Goal: Task Accomplishment & Management: Complete application form

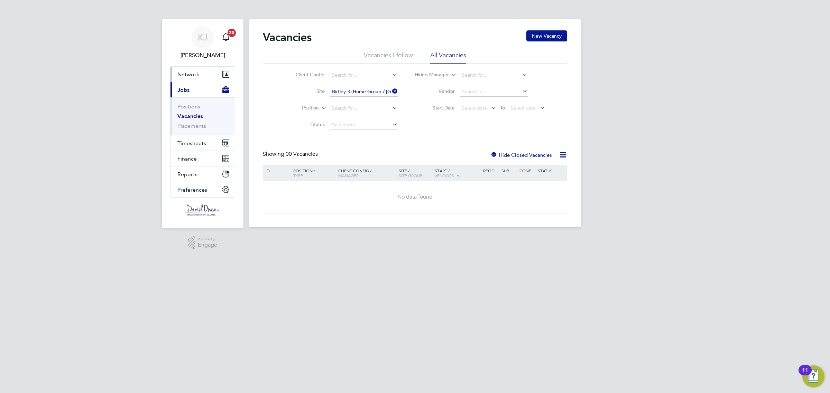
click at [188, 75] on span "Network" at bounding box center [188, 74] width 22 height 7
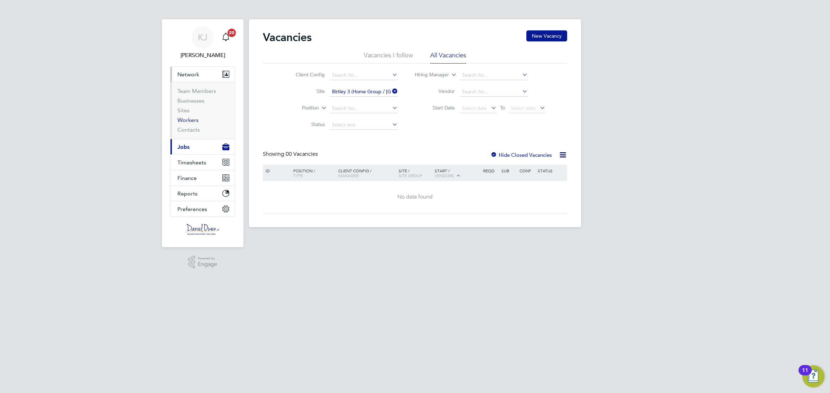
click at [188, 121] on link "Workers" at bounding box center [187, 120] width 21 height 7
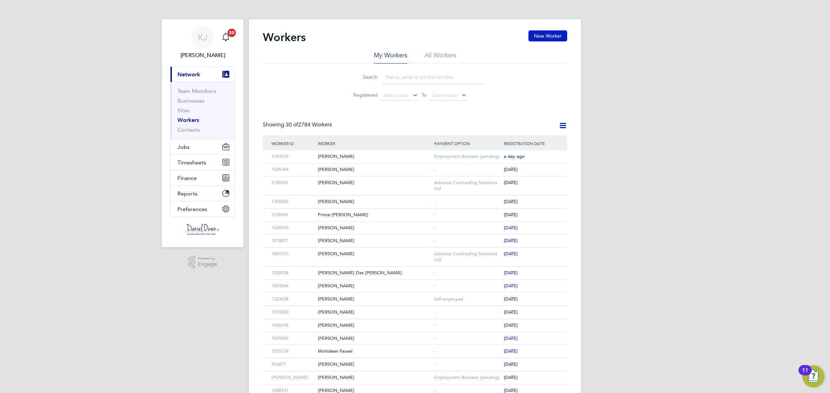
click at [533, 35] on button "New Worker" at bounding box center [547, 35] width 39 height 11
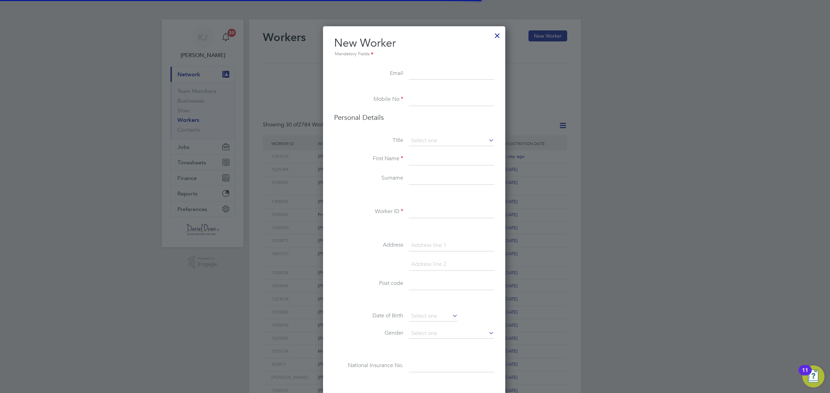
scroll to position [586, 184]
click at [418, 105] on input at bounding box center [451, 100] width 85 height 12
paste input "07979844714"
type input "07979844714"
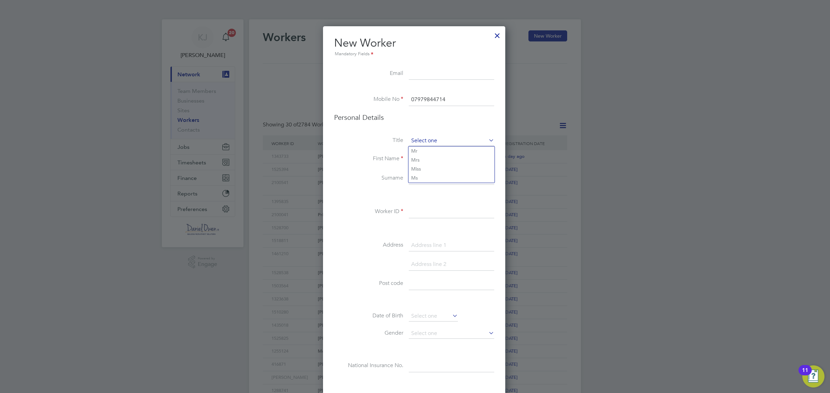
click at [426, 143] on input at bounding box center [451, 141] width 85 height 10
click at [420, 151] on li "Mr" at bounding box center [451, 151] width 86 height 9
type input "Mr"
click at [418, 156] on input at bounding box center [451, 159] width 85 height 12
click at [446, 155] on input at bounding box center [451, 159] width 85 height 12
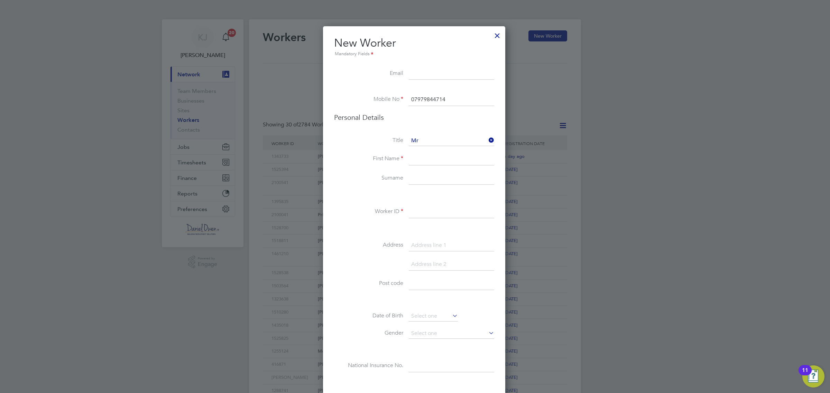
paste input "[PERSON_NAME]"
type input "[PERSON_NAME]"
click at [426, 183] on input at bounding box center [451, 179] width 85 height 12
paste input "Antequera"
type input "Antequera"
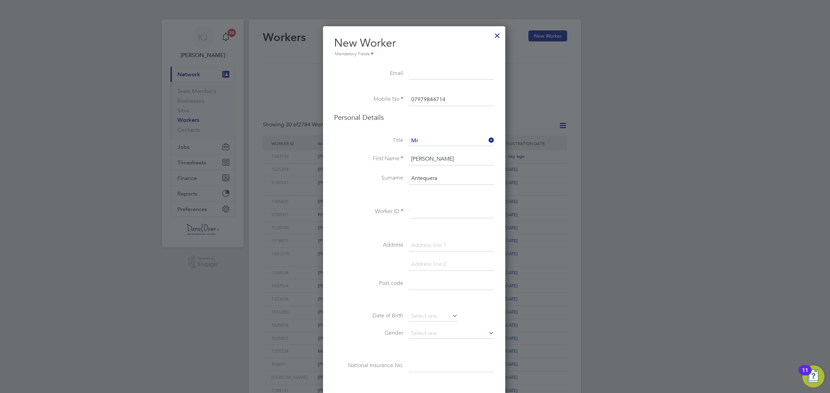
click at [419, 205] on div "Title Mr First Name [PERSON_NAME] Surname Antequera Worker ID Address Post code…" at bounding box center [414, 261] width 160 height 251
click at [415, 209] on input at bounding box center [451, 212] width 85 height 12
type input "1518899"
click at [429, 248] on input at bounding box center [451, 246] width 85 height 12
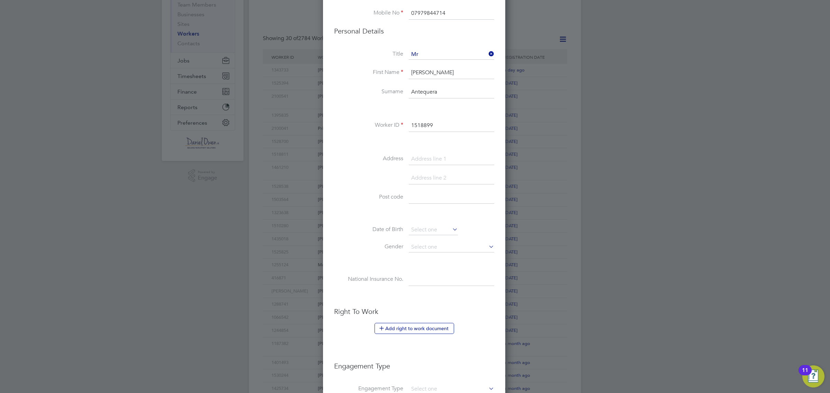
click at [409, 160] on input at bounding box center [451, 159] width 85 height 12
click at [433, 156] on input at bounding box center [451, 159] width 85 height 12
click at [439, 159] on input "192A HighStree [PERSON_NAME]" at bounding box center [451, 159] width 85 height 12
type input "[STREET_ADDRESS]"
click at [416, 195] on input at bounding box center [451, 198] width 85 height 12
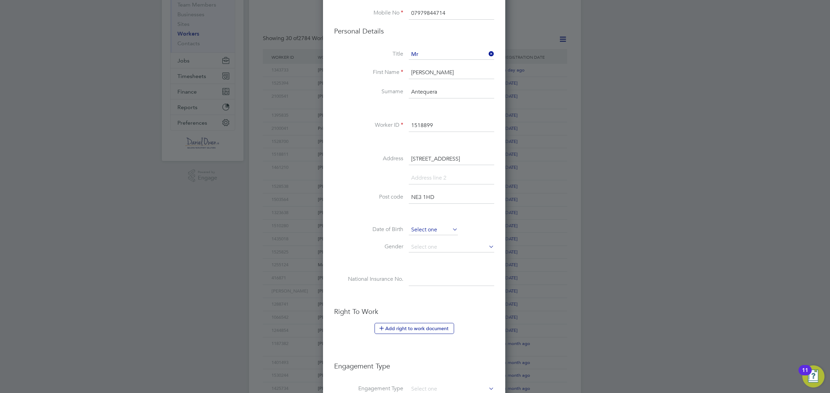
type input "NE3 1HD"
click at [413, 234] on input at bounding box center [433, 230] width 49 height 10
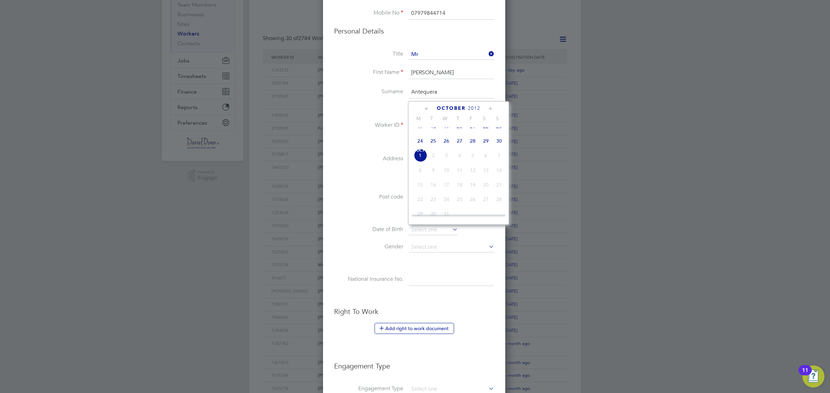
click at [392, 181] on li at bounding box center [414, 181] width 160 height 19
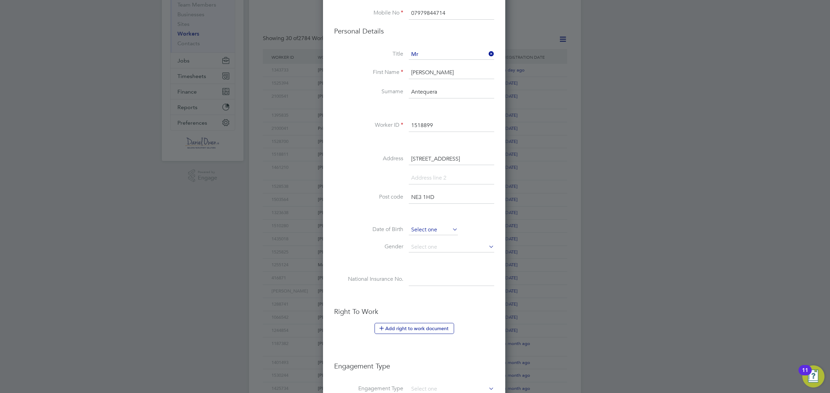
click at [422, 227] on input at bounding box center [433, 230] width 49 height 10
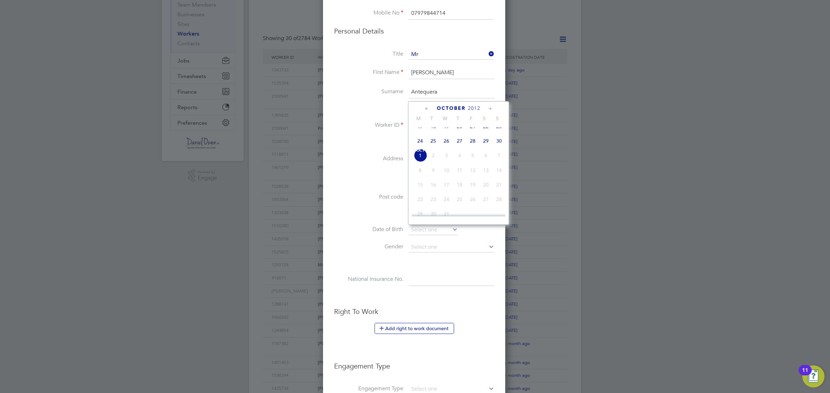
click at [473, 106] on span "2012" at bounding box center [474, 108] width 12 height 6
click at [468, 109] on span "2012" at bounding box center [474, 108] width 12 height 6
click at [473, 106] on span "2011" at bounding box center [477, 108] width 12 height 6
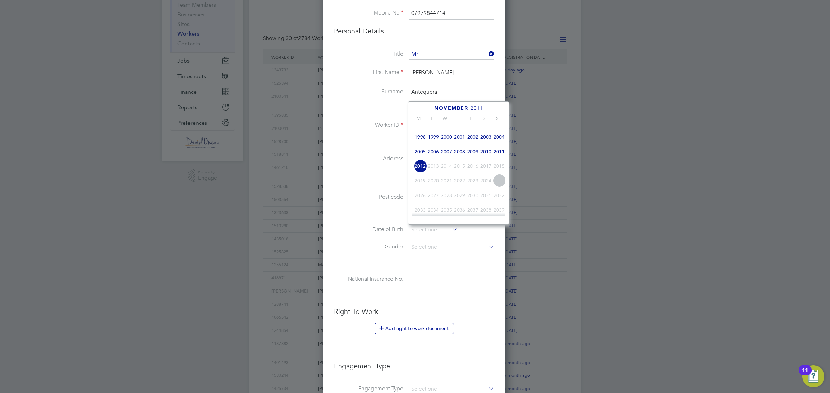
scroll to position [143, 0]
click at [433, 140] on span "1978" at bounding box center [433, 136] width 13 height 13
click at [427, 108] on icon at bounding box center [426, 109] width 7 height 8
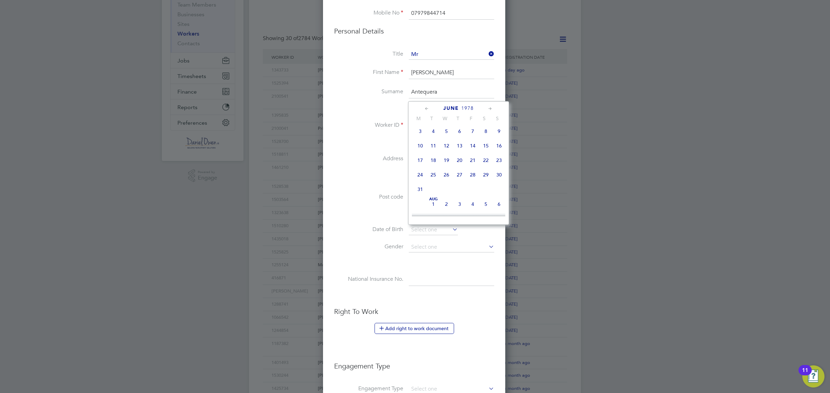
scroll to position [0, 0]
click at [427, 108] on icon at bounding box center [426, 109] width 7 height 8
click at [490, 108] on icon at bounding box center [490, 109] width 7 height 8
click at [447, 161] on span "14" at bounding box center [446, 161] width 13 height 13
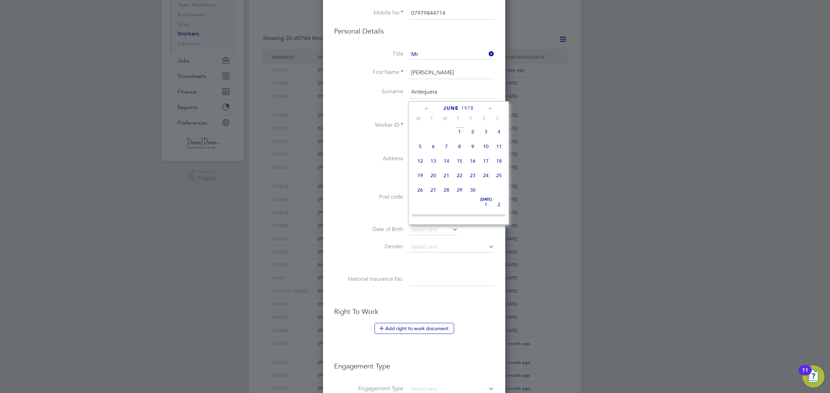
type input "[DATE]"
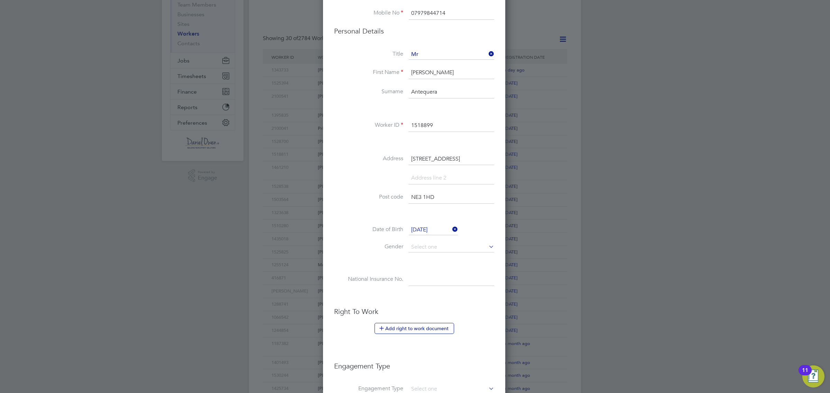
scroll to position [216, 0]
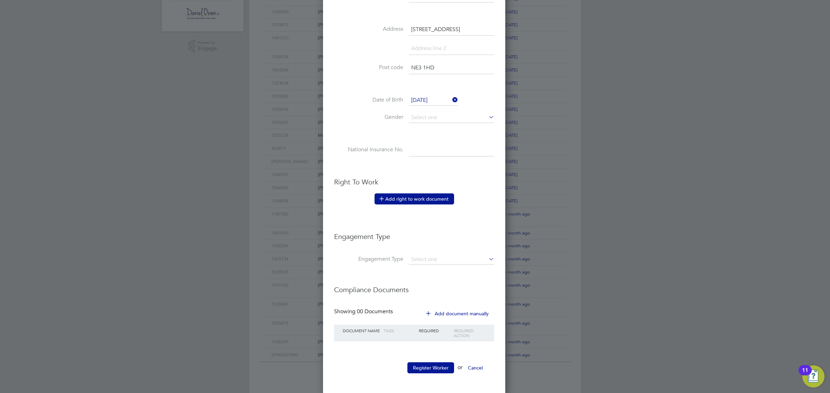
click at [422, 199] on button "Add right to work document" at bounding box center [414, 199] width 80 height 11
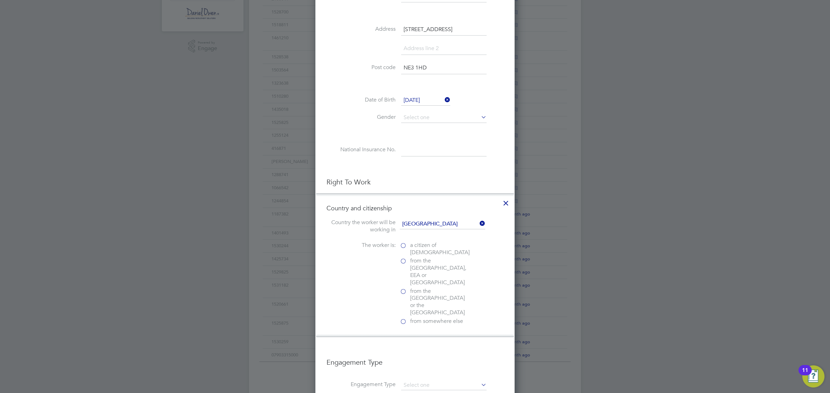
scroll to position [690, 199]
click at [404, 247] on label "a citizen of [DEMOGRAPHIC_DATA]" at bounding box center [434, 249] width 69 height 15
click at [0, 0] on input "a citizen of [DEMOGRAPHIC_DATA]" at bounding box center [0, 0] width 0 height 0
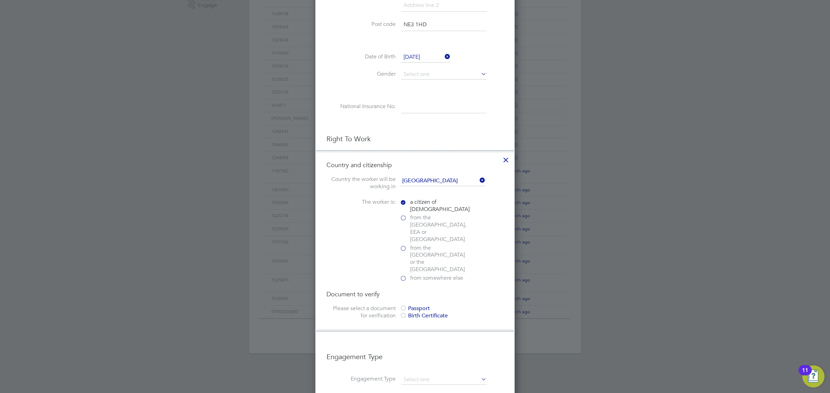
scroll to position [302, 0]
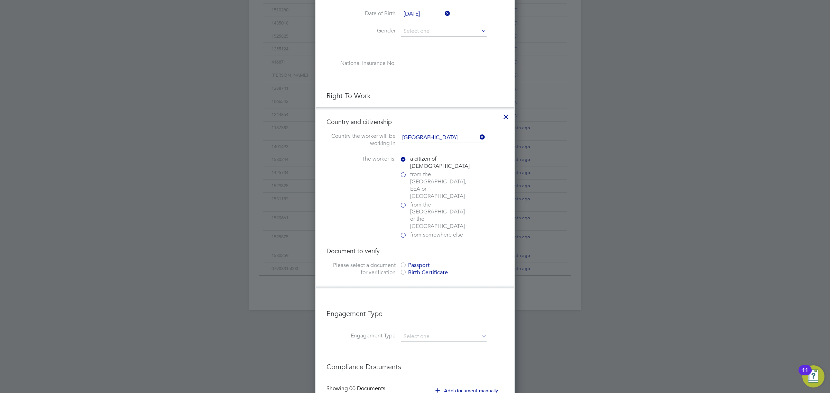
click at [405, 178] on label "from the [GEOGRAPHIC_DATA], EEA or [GEOGRAPHIC_DATA]" at bounding box center [434, 185] width 69 height 29
click at [0, 0] on input "from the [GEOGRAPHIC_DATA], EEA or [GEOGRAPHIC_DATA]" at bounding box center [0, 0] width 0 height 0
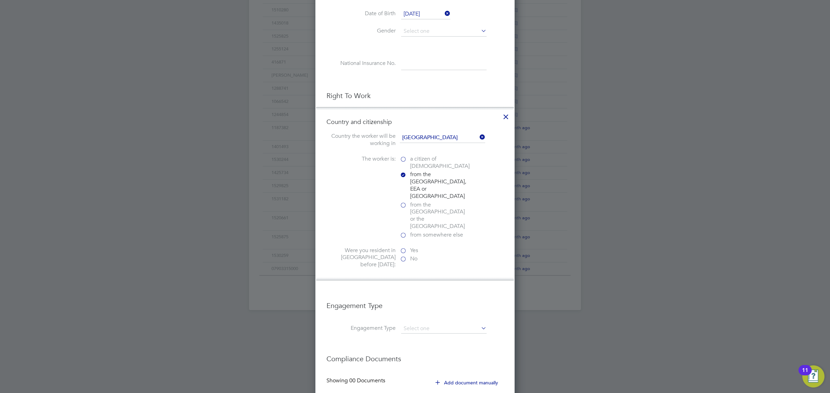
scroll to position [714, 199]
click at [408, 247] on label "Yes" at bounding box center [434, 250] width 69 height 7
click at [0, 0] on input "Yes" at bounding box center [0, 0] width 0 height 0
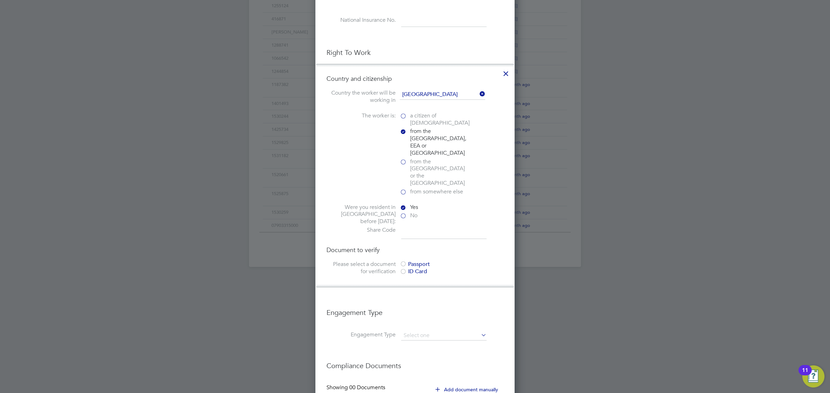
scroll to position [389, 0]
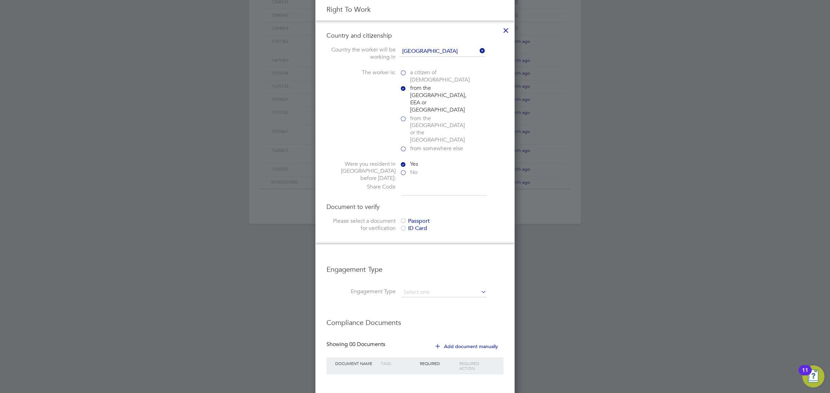
click at [400, 218] on div at bounding box center [403, 221] width 7 height 7
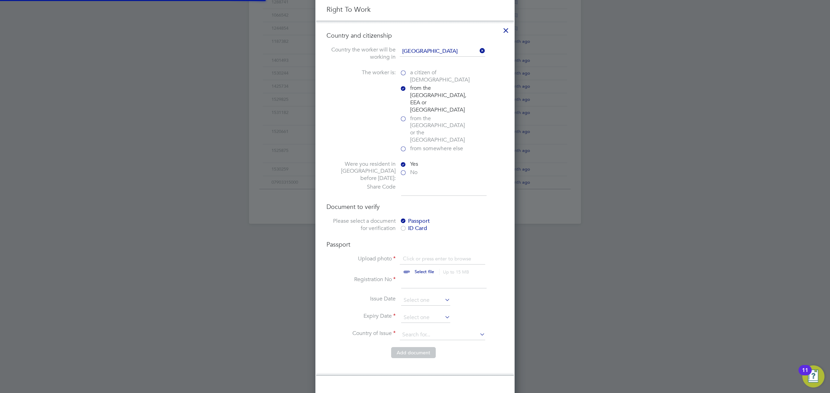
scroll to position [9, 86]
click at [419, 255] on input "file" at bounding box center [430, 265] width 109 height 21
type input "C:\fakepath\SA - PP.jpg"
click at [410, 276] on input at bounding box center [443, 282] width 85 height 12
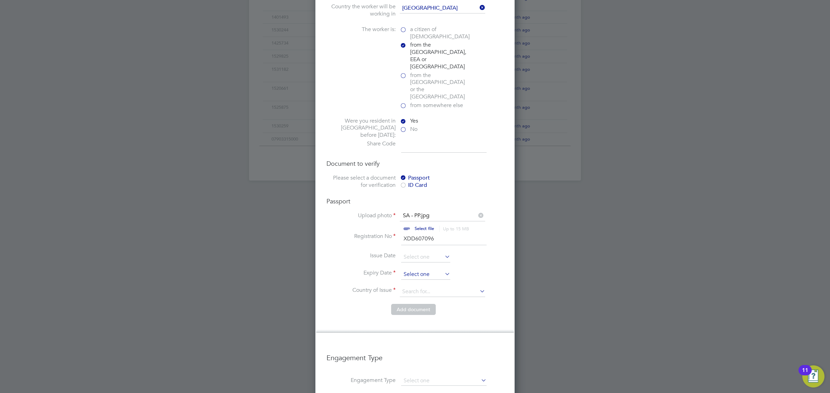
type input "XDD607096"
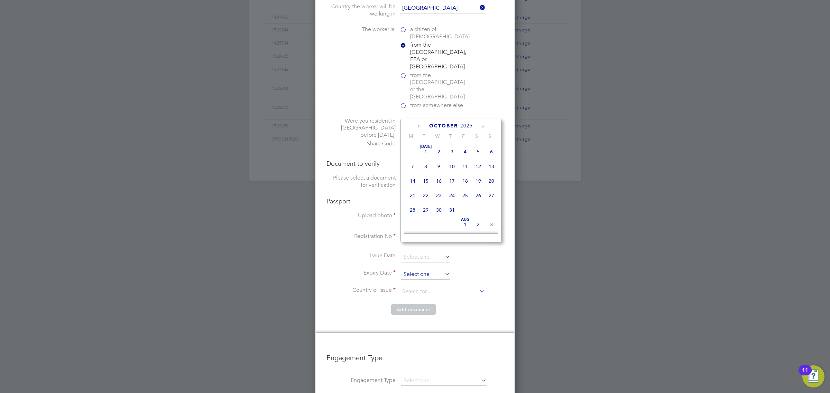
scroll to position [197, 0]
click at [417, 270] on input at bounding box center [425, 275] width 49 height 10
click at [465, 127] on span "2025" at bounding box center [466, 126] width 12 height 6
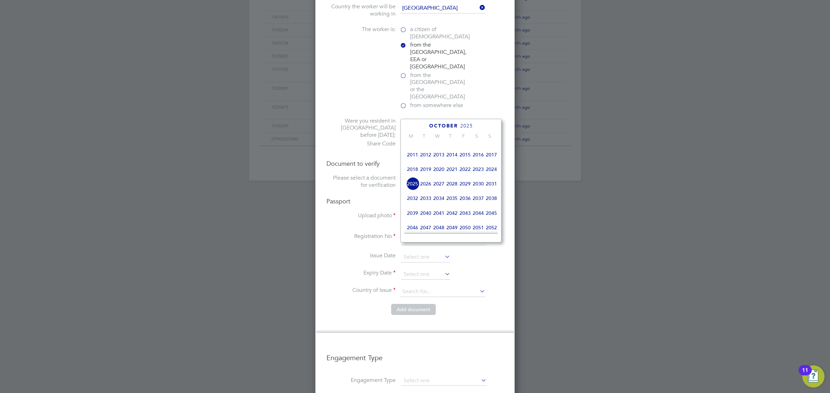
click at [479, 188] on span "2030" at bounding box center [478, 183] width 13 height 13
click at [421, 128] on icon at bounding box center [419, 127] width 7 height 8
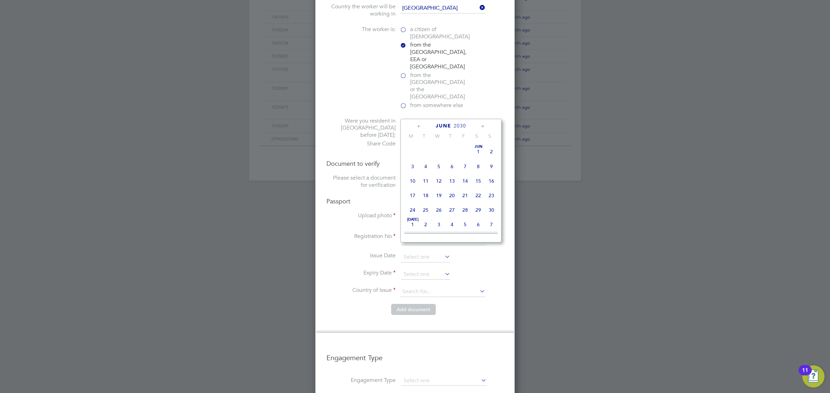
click at [467, 184] on span "14" at bounding box center [464, 181] width 13 height 13
type input "[DATE]"
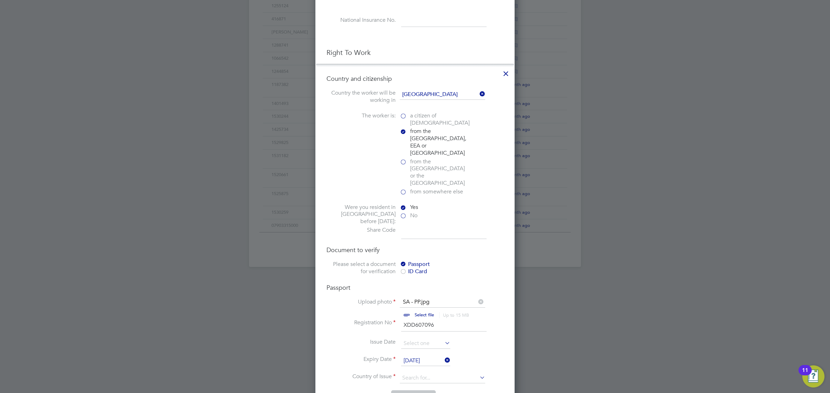
scroll to position [216, 0]
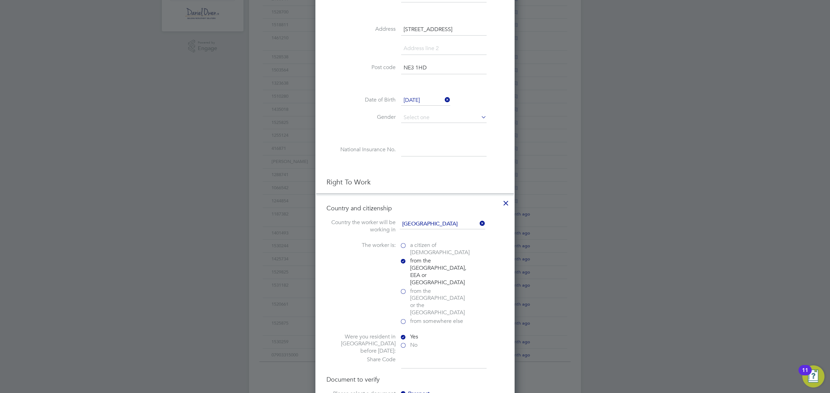
click at [420, 101] on input "[DATE]" at bounding box center [425, 100] width 49 height 10
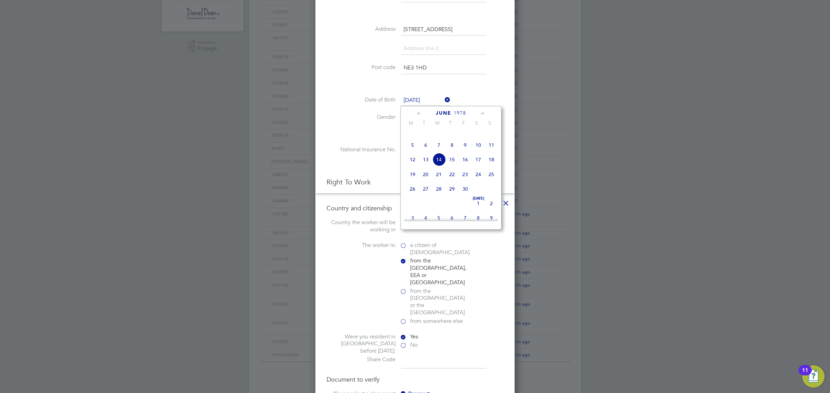
click at [418, 114] on icon at bounding box center [419, 114] width 7 height 8
click at [426, 153] on span "9" at bounding box center [425, 148] width 13 height 13
type input "[DATE]"
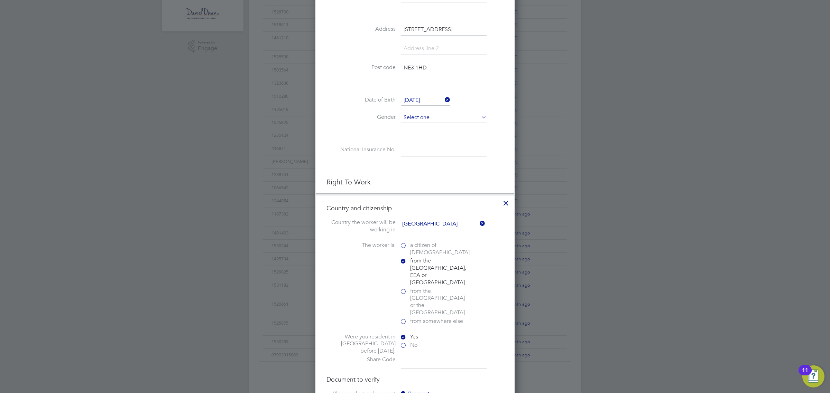
click at [408, 116] on input at bounding box center [443, 118] width 85 height 10
click at [417, 131] on li "[DEMOGRAPHIC_DATA]" at bounding box center [444, 128] width 86 height 9
type input "[DEMOGRAPHIC_DATA]"
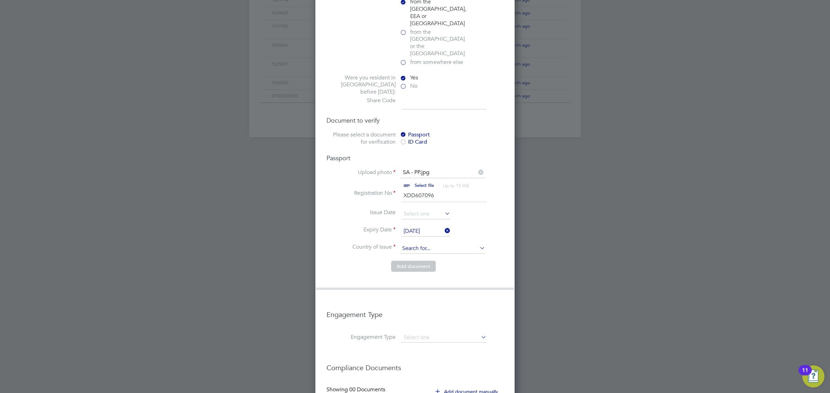
scroll to position [529, 0]
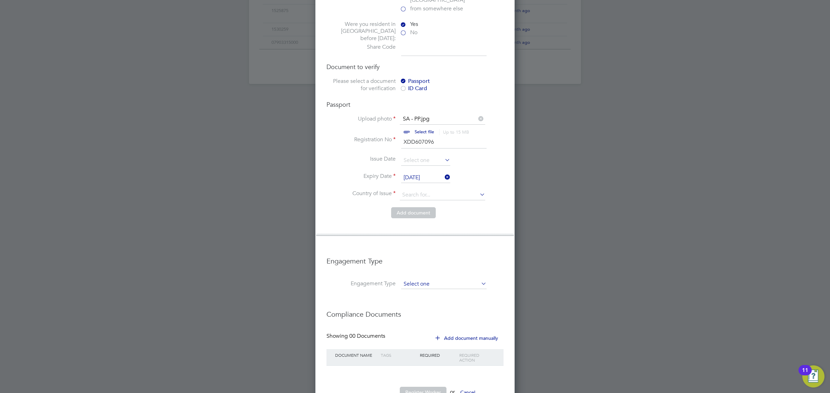
click at [440, 280] on input at bounding box center [443, 285] width 85 height 10
click at [426, 271] on li "Limited Company" at bounding box center [444, 269] width 86 height 10
type input "Limited Company"
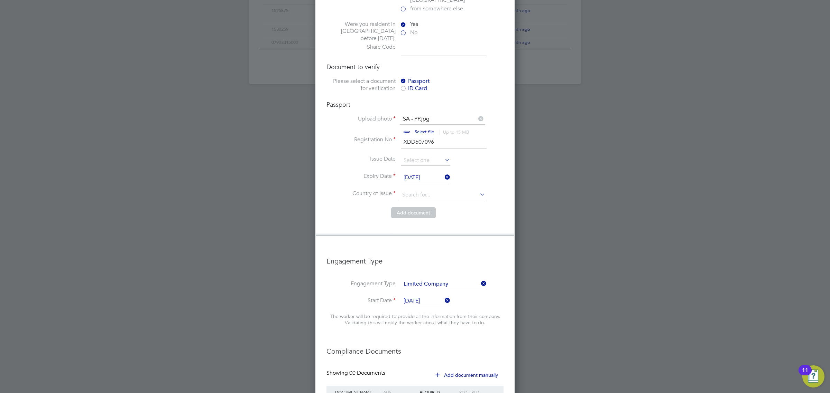
click at [428, 251] on li "Engagement Type" at bounding box center [414, 265] width 177 height 30
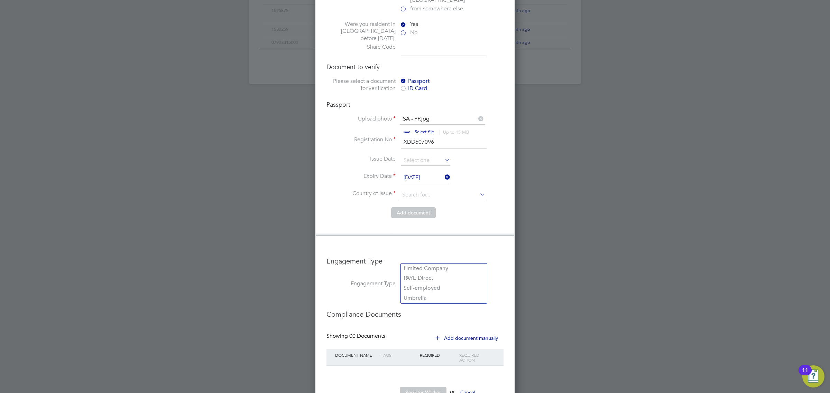
scroll to position [897, 199]
click at [425, 280] on input at bounding box center [443, 285] width 85 height 10
click at [425, 285] on li "Self-employed" at bounding box center [444, 288] width 86 height 10
type input "Self-employed"
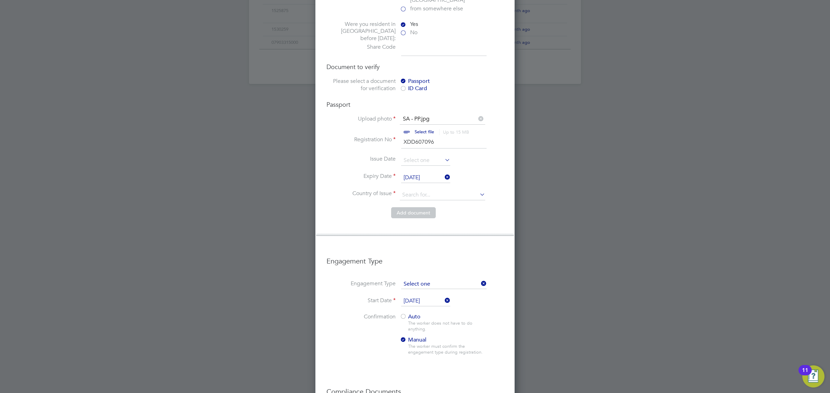
click at [418, 280] on input at bounding box center [443, 285] width 85 height 10
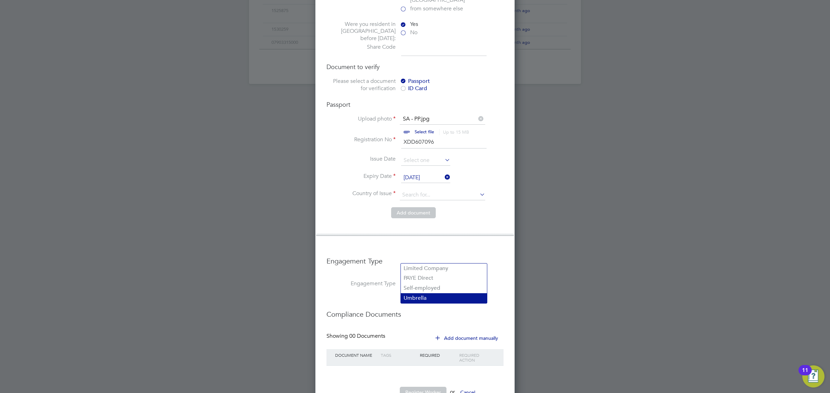
click at [426, 297] on li "Umbrella" at bounding box center [444, 299] width 86 height 10
type input "Umbrella"
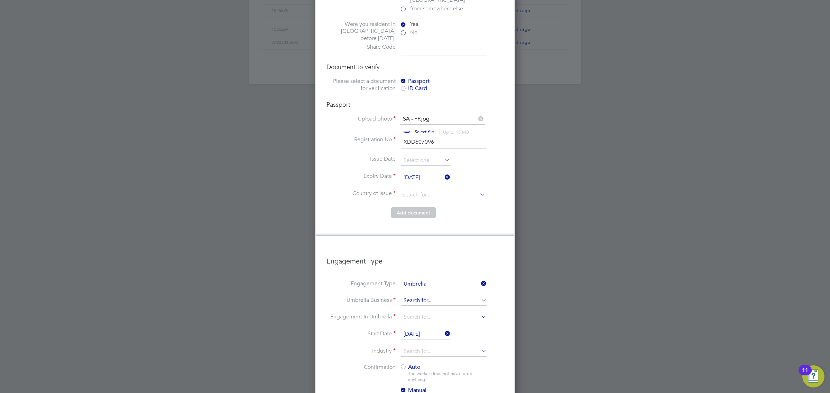
click at [426, 296] on input at bounding box center [443, 301] width 85 height 10
click at [424, 295] on li "Advance Contracting Solutions Limited" at bounding box center [457, 295] width 113 height 10
type input "Advance Contracting Solutions Limited"
click at [422, 313] on input at bounding box center [443, 318] width 85 height 10
click at [426, 308] on li "CIS Self-employed" at bounding box center [444, 312] width 86 height 10
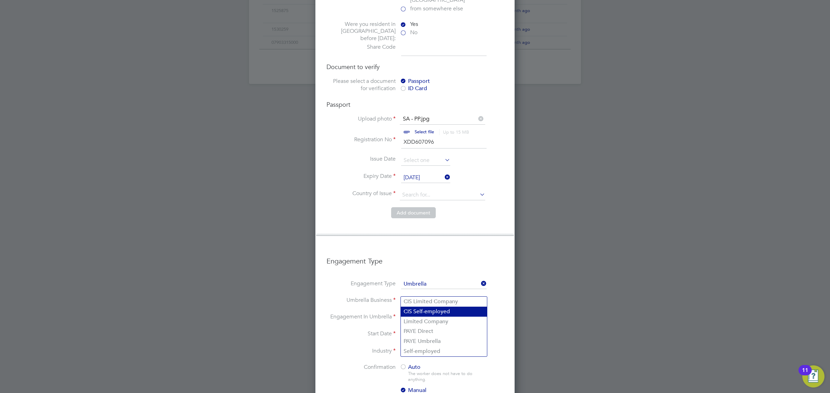
type input "CIS Self-employed"
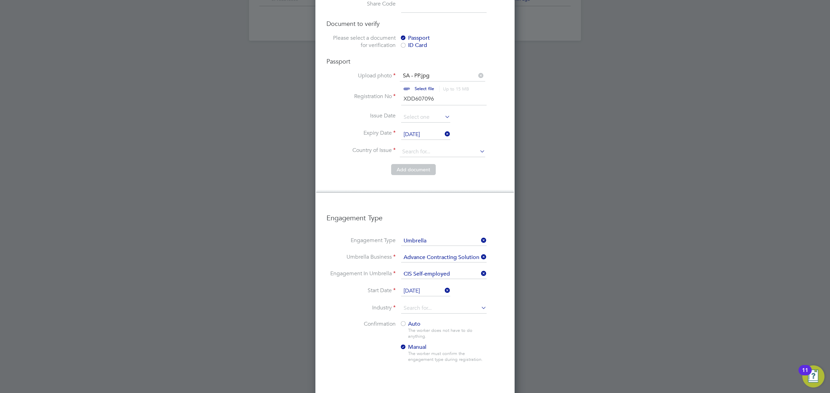
scroll to position [615, 0]
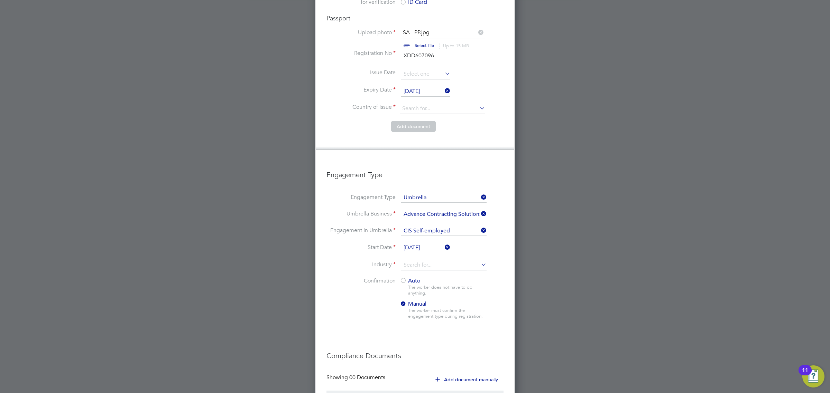
click at [419, 243] on li "Start Date [DATE]" at bounding box center [414, 251] width 177 height 17
click at [418, 260] on input at bounding box center [443, 265] width 85 height 10
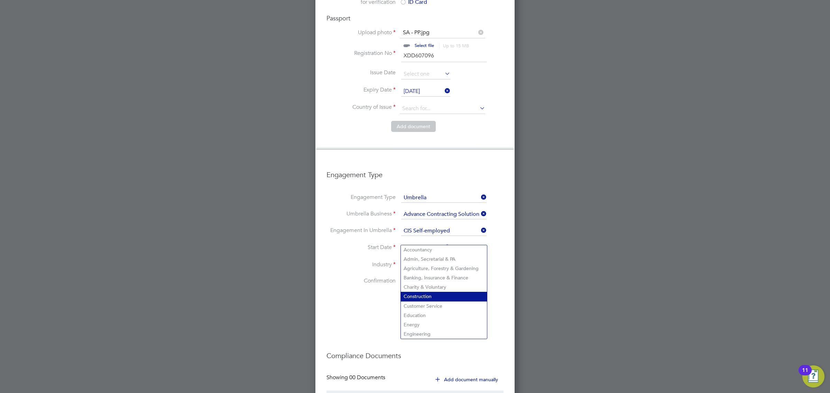
click at [431, 296] on li "Construction" at bounding box center [444, 296] width 86 height 9
type input "Construction"
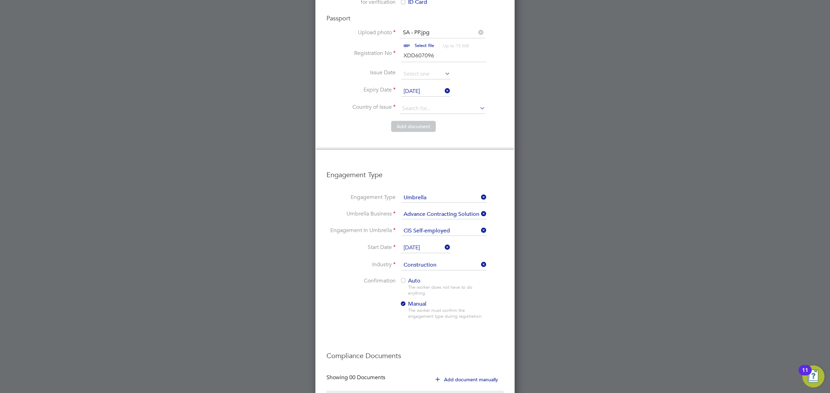
scroll to position [657, 0]
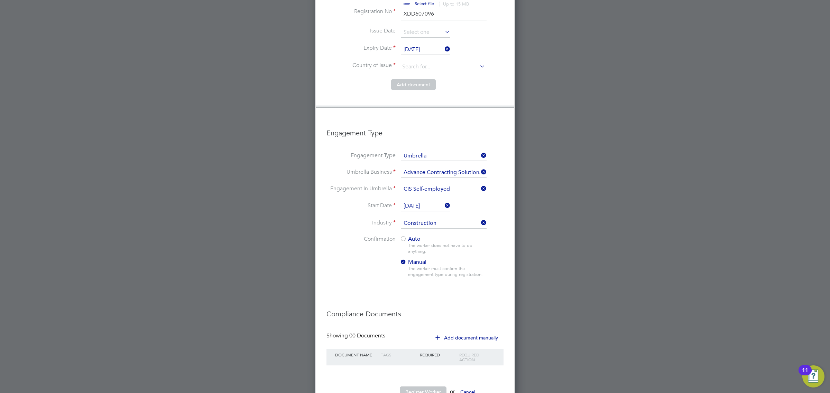
click at [405, 236] on div "Auto The worker does not have to do anything. Manual The worker must confirm th…" at bounding box center [443, 259] width 86 height 46
click at [406, 236] on div at bounding box center [403, 239] width 7 height 7
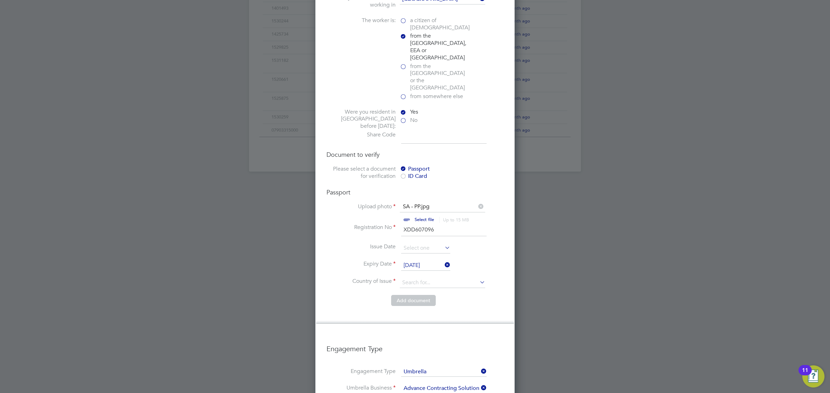
click at [422, 131] on input at bounding box center [443, 137] width 85 height 12
click at [426, 131] on input at bounding box center [443, 137] width 85 height 12
click at [405, 117] on label "No" at bounding box center [434, 120] width 69 height 7
click at [0, 0] on input "No" at bounding box center [0, 0] width 0 height 0
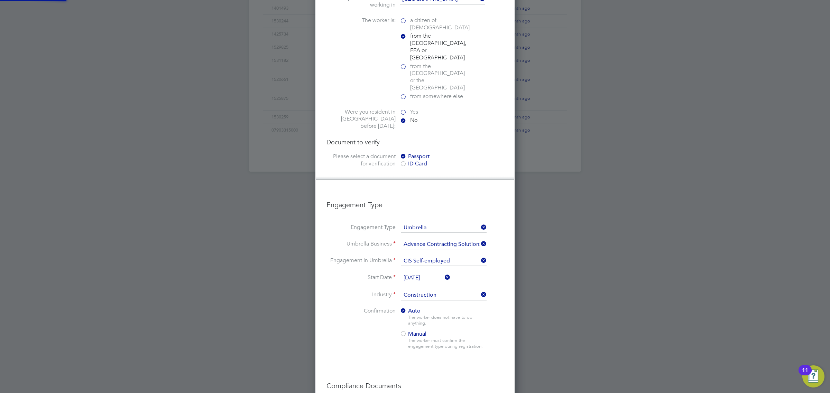
scroll to position [3, 3]
click at [402, 109] on label "Yes" at bounding box center [434, 112] width 69 height 7
click at [0, 0] on input "Yes" at bounding box center [0, 0] width 0 height 0
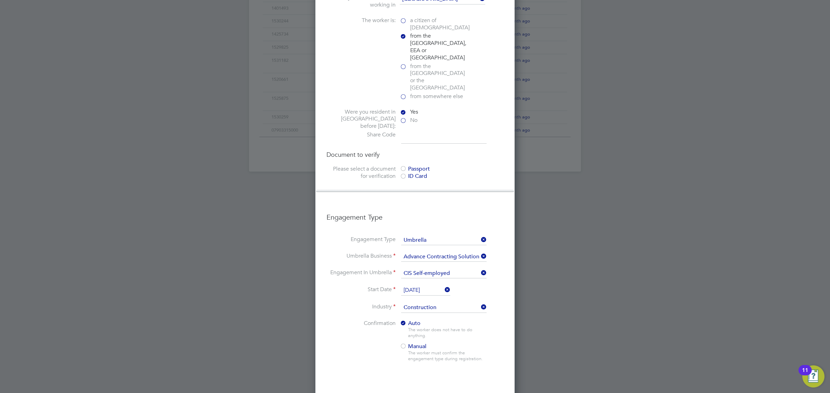
click at [405, 166] on div at bounding box center [403, 169] width 7 height 7
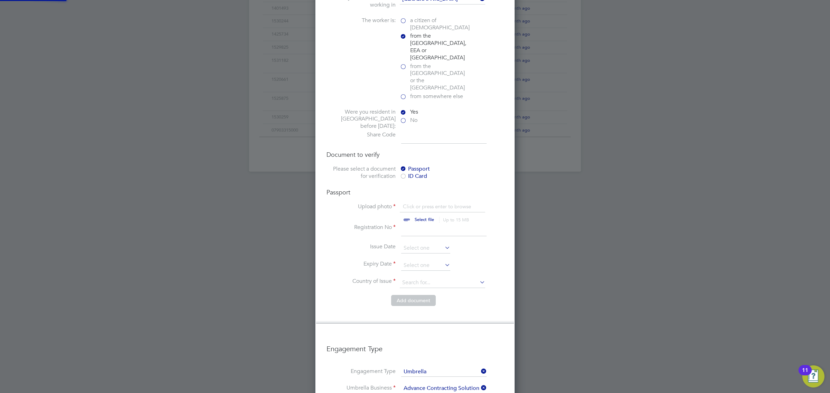
scroll to position [9, 86]
click at [414, 131] on input at bounding box center [443, 137] width 85 height 12
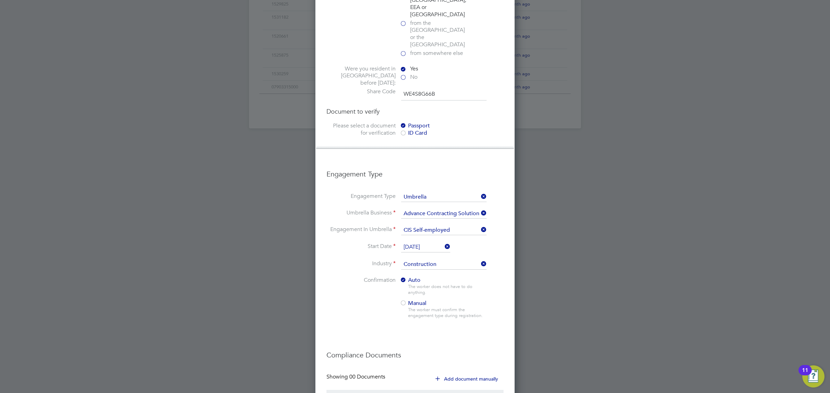
scroll to position [525, 0]
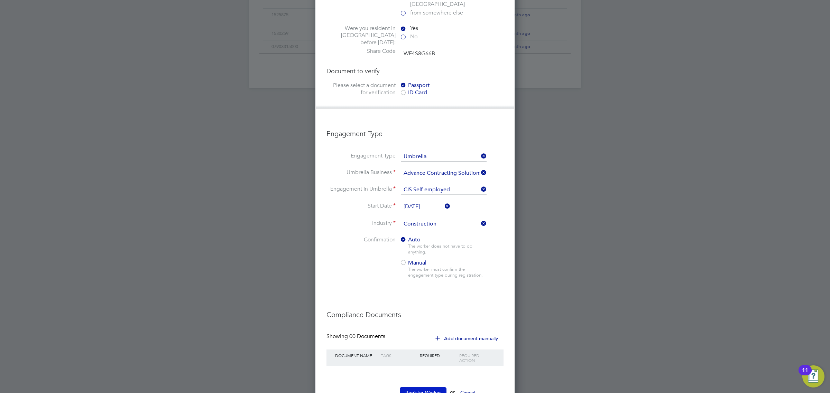
type input "WE4S8G66B"
click at [421, 388] on button "Register Worker" at bounding box center [423, 393] width 47 height 11
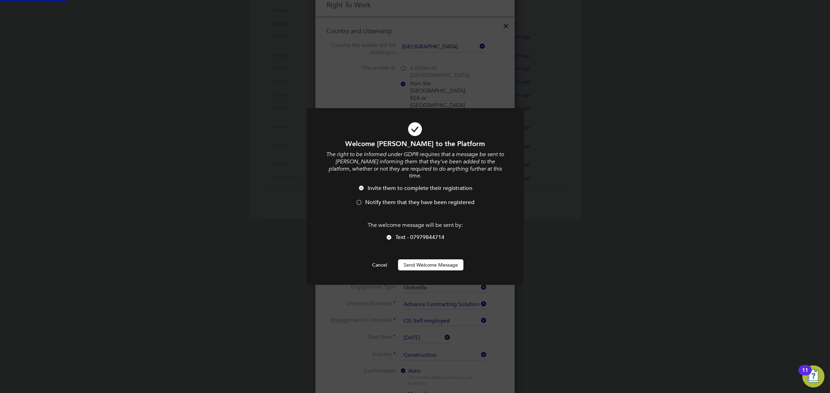
scroll to position [0, 0]
click at [360, 200] on div at bounding box center [358, 203] width 7 height 7
click at [443, 265] on button "Send Welcome Message" at bounding box center [430, 265] width 65 height 11
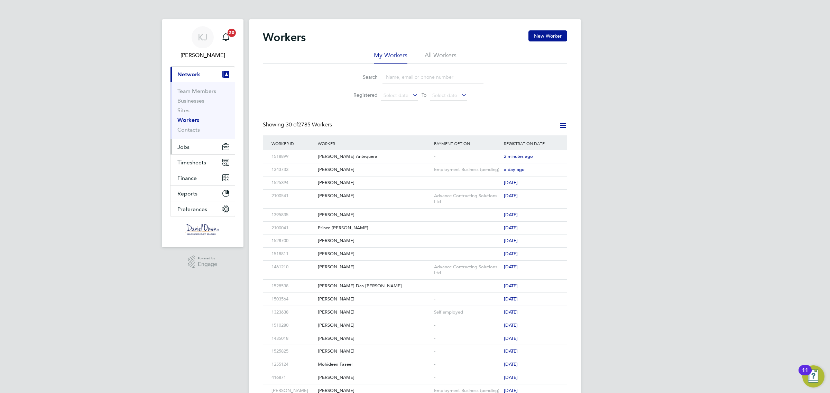
drag, startPoint x: 183, startPoint y: 143, endPoint x: 188, endPoint y: 151, distance: 9.5
click at [183, 143] on button "Jobs" at bounding box center [202, 146] width 64 height 15
click at [187, 118] on link "Vacancies" at bounding box center [189, 116] width 25 height 7
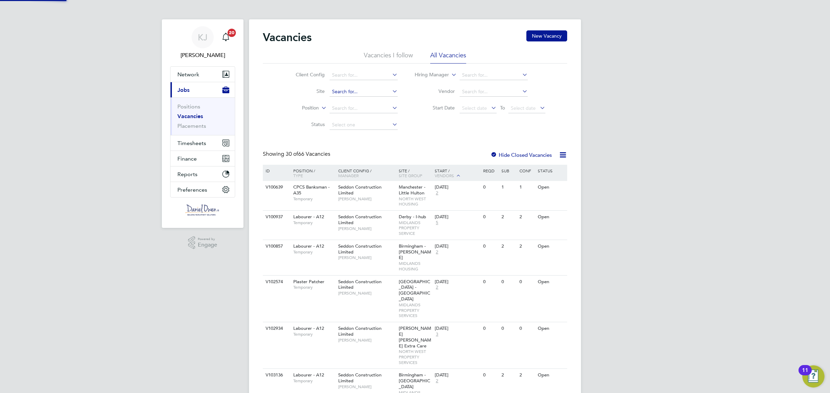
click at [338, 89] on input at bounding box center [363, 92] width 68 height 10
type input "[GEOGRAPHIC_DATA][PERSON_NAME] (Sigma / Linden / Home Group)"
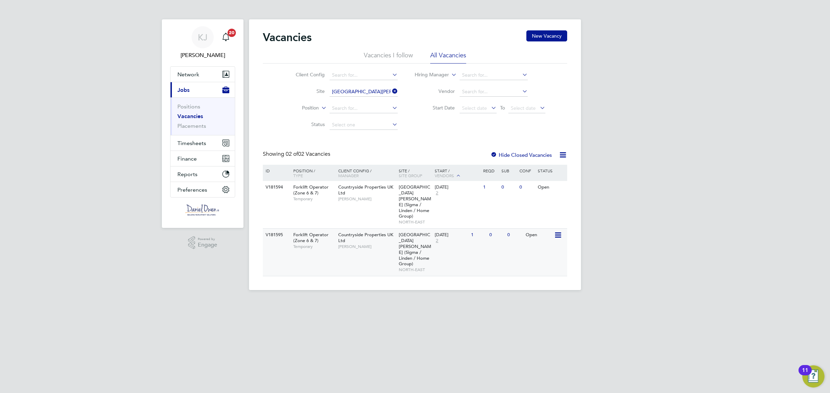
click at [556, 231] on icon at bounding box center [557, 235] width 7 height 8
click at [414, 232] on span "[GEOGRAPHIC_DATA][PERSON_NAME] (Sigma / Linden / Home Group)" at bounding box center [415, 249] width 32 height 35
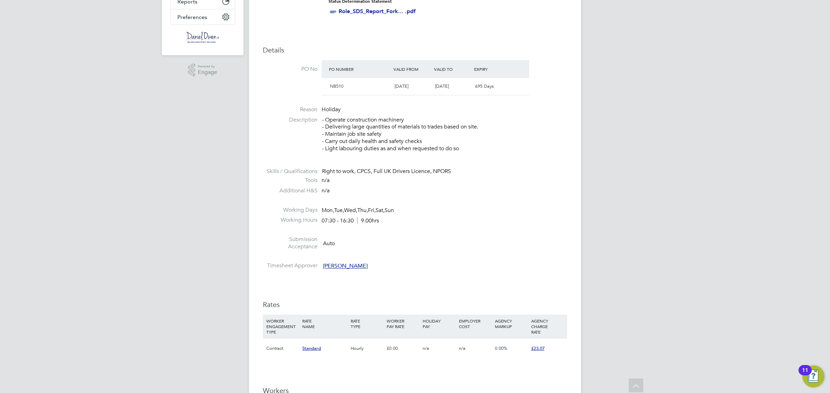
scroll to position [302, 0]
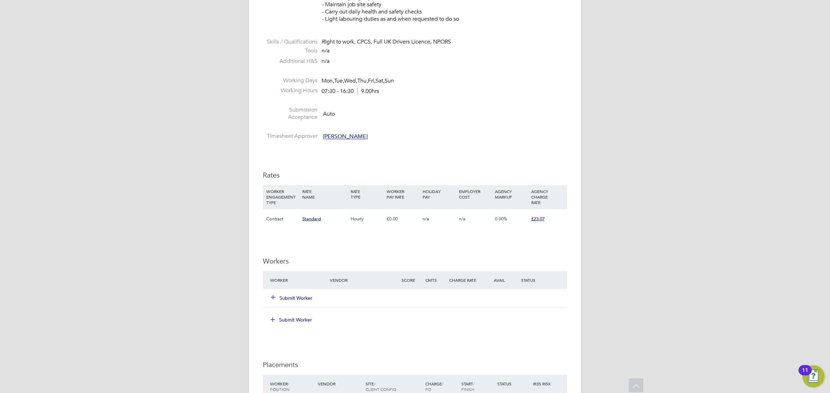
click at [295, 297] on button "Submit Worker" at bounding box center [291, 298] width 41 height 7
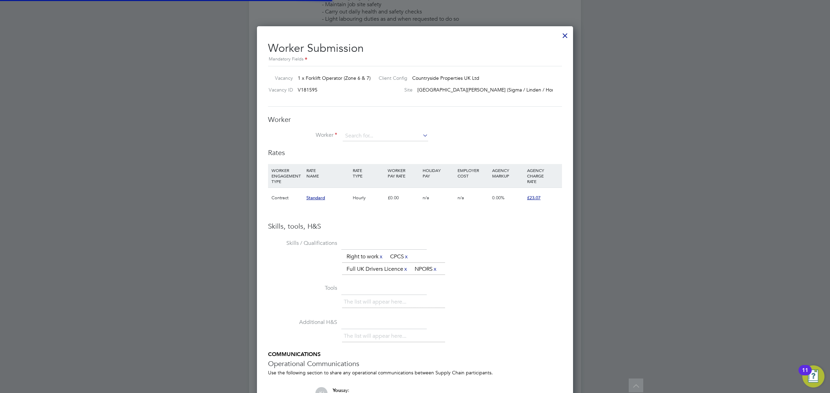
scroll to position [448, 316]
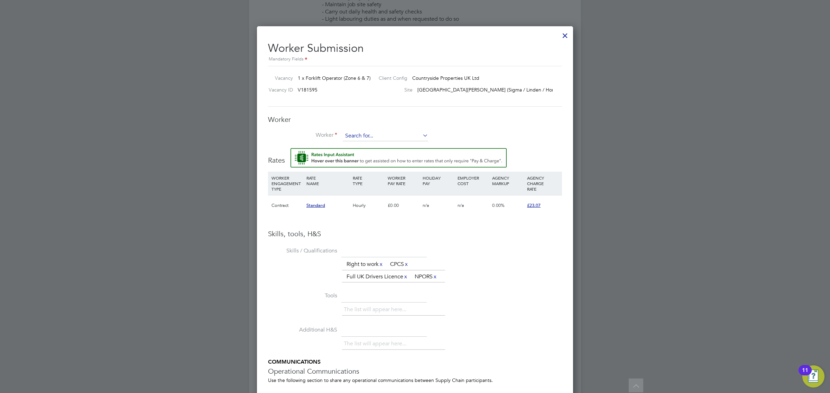
click at [362, 133] on input at bounding box center [385, 136] width 85 height 10
type input "d"
click at [360, 146] on li "Sergio Redrado Antequera (1518899)" at bounding box center [398, 145] width 113 height 9
type input "Sergio Redrado Antequera (1518899)"
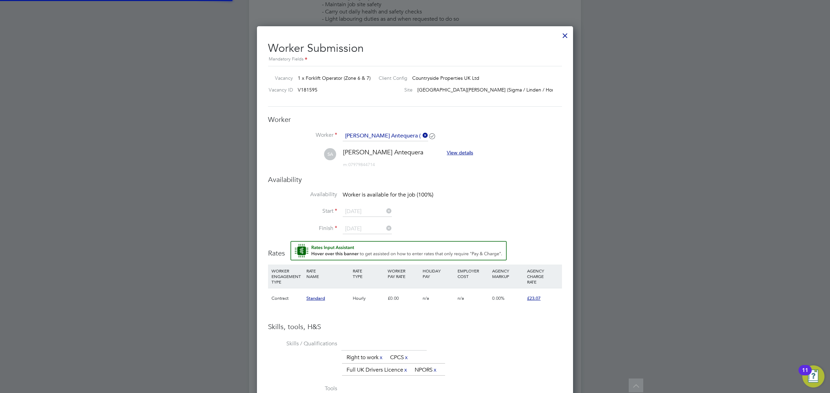
scroll to position [604, 316]
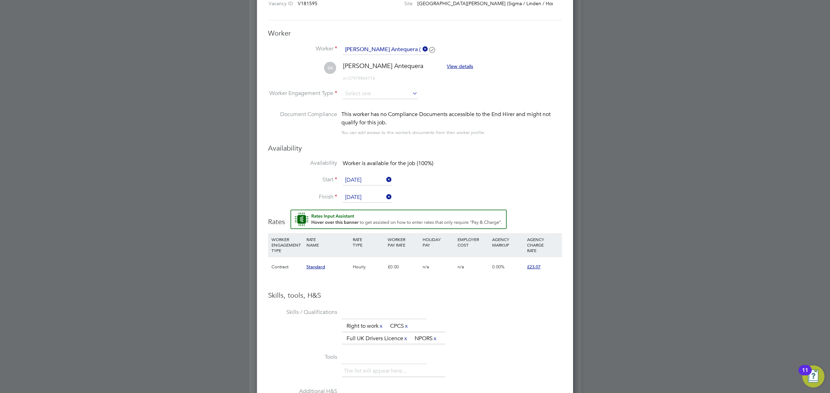
click at [356, 85] on li "SA Sergio Redrado Antequera View details m: 07979844714" at bounding box center [415, 75] width 294 height 27
click at [356, 89] on input at bounding box center [380, 94] width 75 height 10
click at [364, 107] on li "Contract" at bounding box center [380, 104] width 76 height 9
type input "Contract"
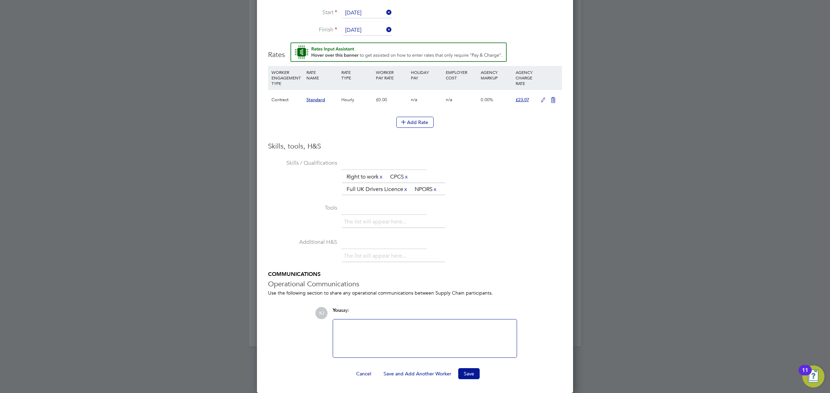
click at [531, 285] on h3 "Operational Communications" at bounding box center [415, 284] width 294 height 9
click at [408, 121] on button "Add Rate" at bounding box center [414, 122] width 37 height 11
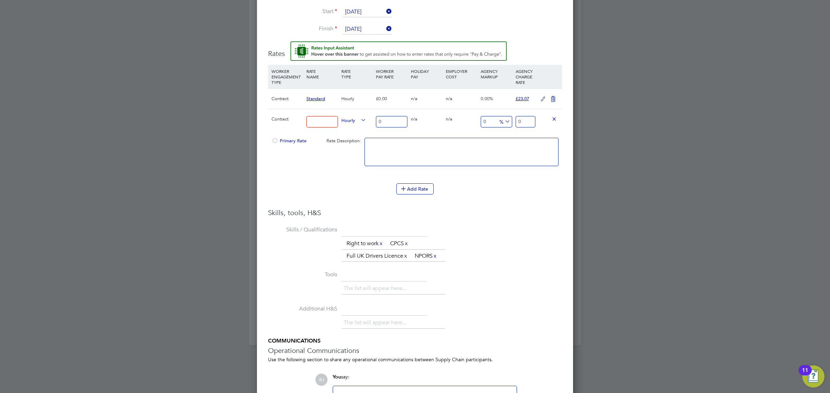
click at [312, 123] on input at bounding box center [321, 121] width 31 height 11
type input "BASIC"
drag, startPoint x: 377, startPoint y: 117, endPoint x: 353, endPoint y: 119, distance: 24.3
click at [353, 119] on div "Contract BASIC Hourly 0 0 n/a 0 n/a 0 0 % 0" at bounding box center [415, 122] width 294 height 26
drag, startPoint x: 391, startPoint y: 125, endPoint x: 363, endPoint y: 127, distance: 27.8
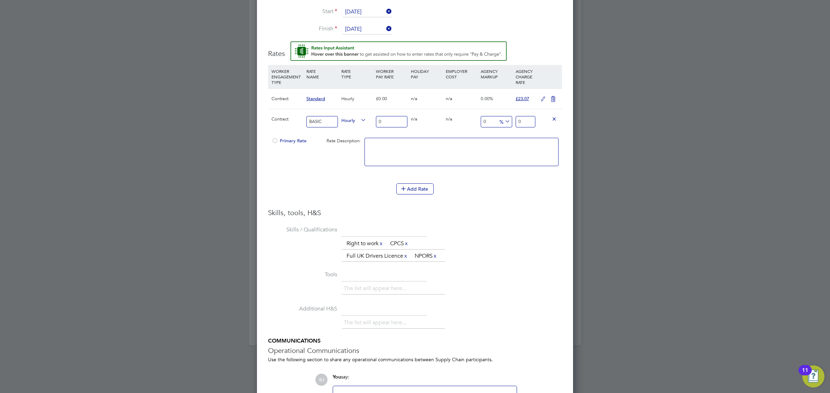
click at [363, 127] on div "Contract BASIC Hourly 0 0 n/a 0 n/a 0 0 % 0" at bounding box center [415, 122] width 294 height 26
type input "2"
type input "20"
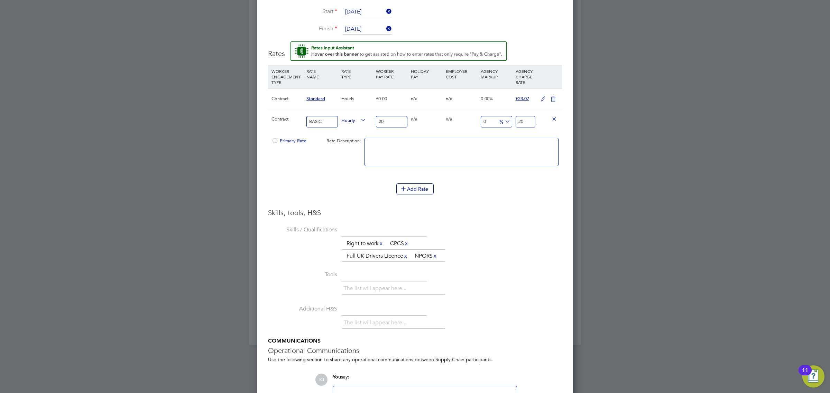
type input "20"
drag, startPoint x: 529, startPoint y: 120, endPoint x: 504, endPoint y: 123, distance: 25.4
click at [504, 123] on div "Contract BASIC Hourly 20 0 n/a 0 n/a 0 0 % 20" at bounding box center [415, 122] width 294 height 26
type input "-90"
type input "2"
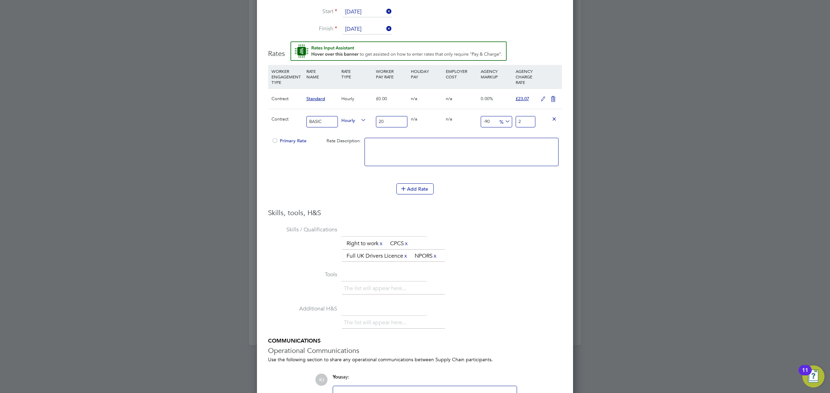
type input "15"
type input "23.0"
type input "15.35"
type input "23.07"
click at [414, 148] on textarea at bounding box center [461, 152] width 194 height 28
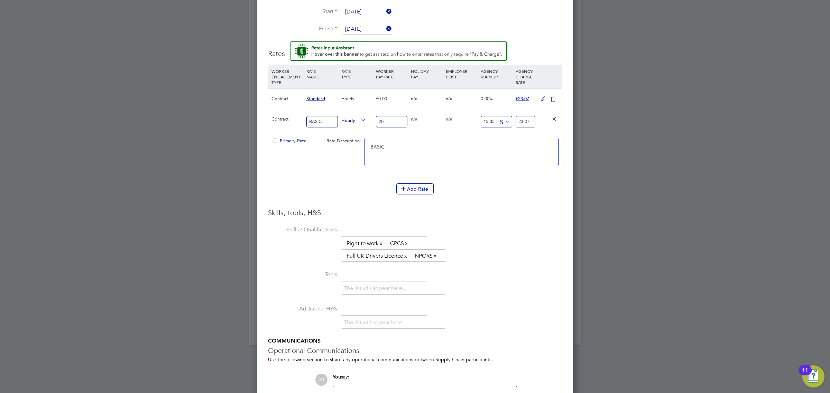
type textarea "BASIC"
click at [505, 246] on div "The list will appear here... Right to work x CPCS x Full UK Drivers Licence x N…" at bounding box center [452, 250] width 220 height 25
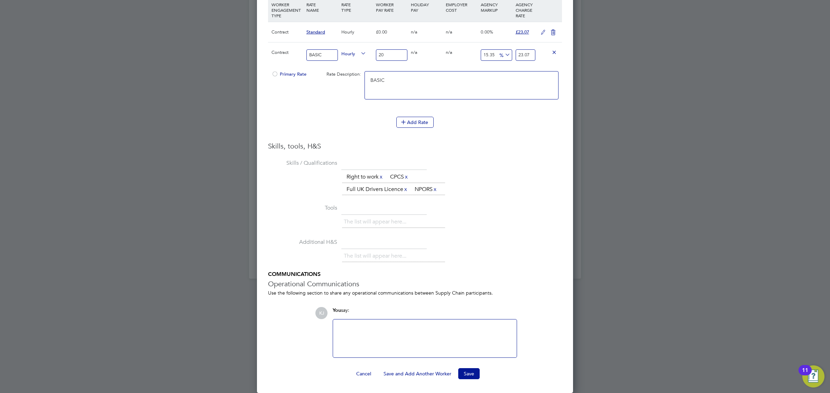
click at [360, 348] on div at bounding box center [424, 339] width 175 height 30
click at [471, 371] on button "Save" at bounding box center [468, 374] width 21 height 11
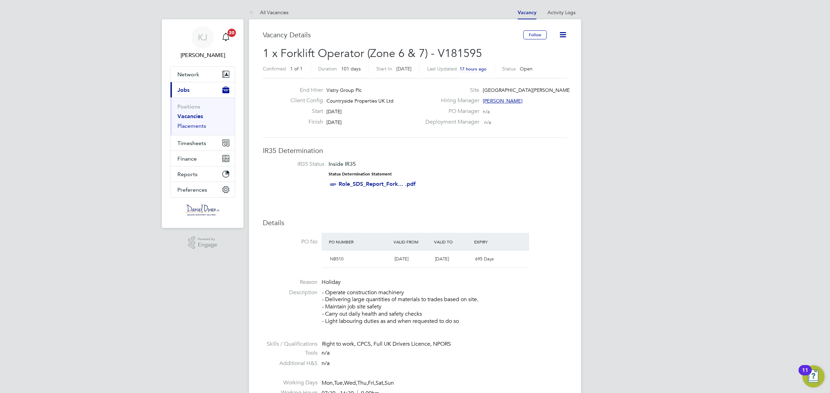
drag, startPoint x: 184, startPoint y: 125, endPoint x: 200, endPoint y: 125, distance: 15.9
click at [184, 125] on link "Placements" at bounding box center [191, 126] width 29 height 7
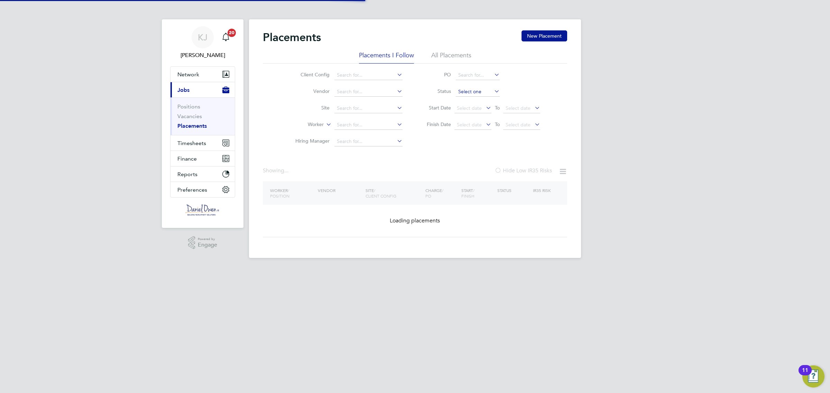
click at [466, 94] on input at bounding box center [478, 92] width 44 height 10
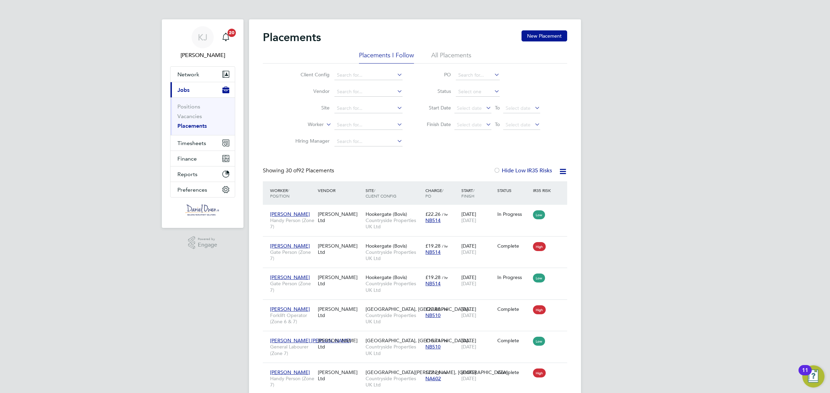
click at [468, 91] on input at bounding box center [478, 92] width 44 height 10
click at [462, 118] on li "Pending" at bounding box center [477, 119] width 45 height 9
type input "Pending"
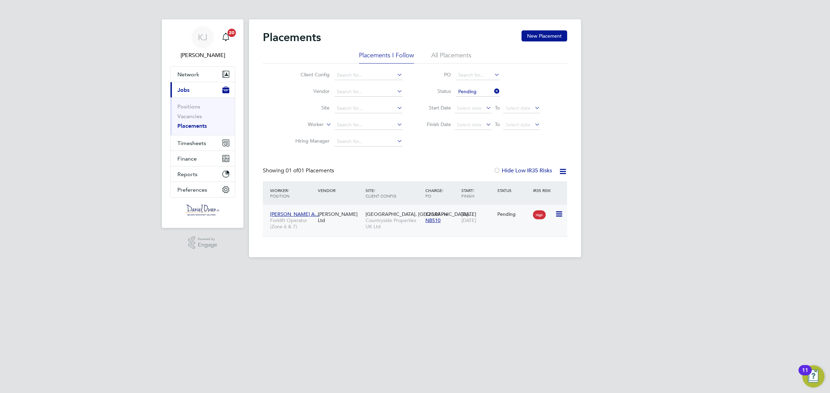
click at [557, 212] on icon at bounding box center [558, 214] width 7 height 8
click at [504, 258] on li "Start" at bounding box center [526, 257] width 71 height 10
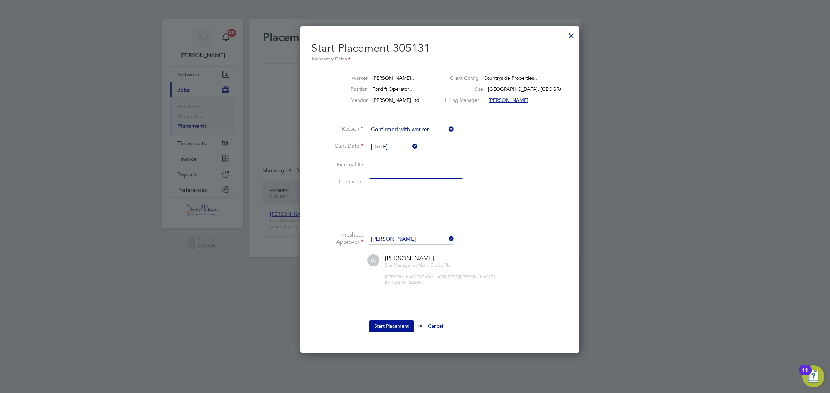
click at [394, 197] on textarea at bounding box center [416, 201] width 95 height 46
type textarea "Started 01/10"
click at [396, 327] on button "Start Placement" at bounding box center [392, 326] width 46 height 11
click at [0, 0] on div at bounding box center [0, 0] width 0 height 0
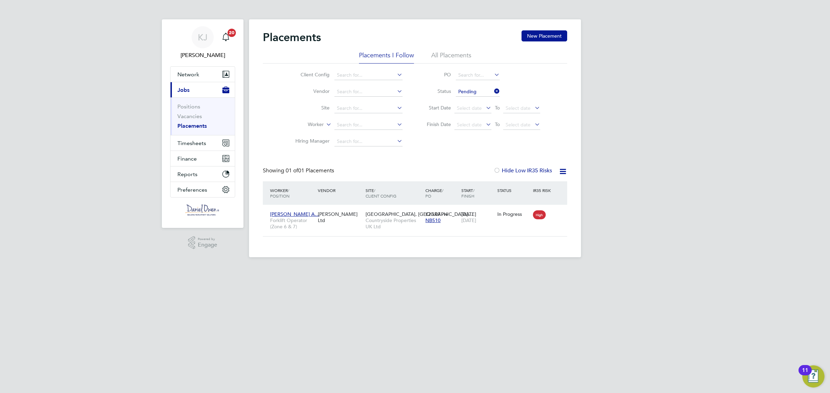
click at [186, 123] on link "Placements" at bounding box center [191, 126] width 29 height 7
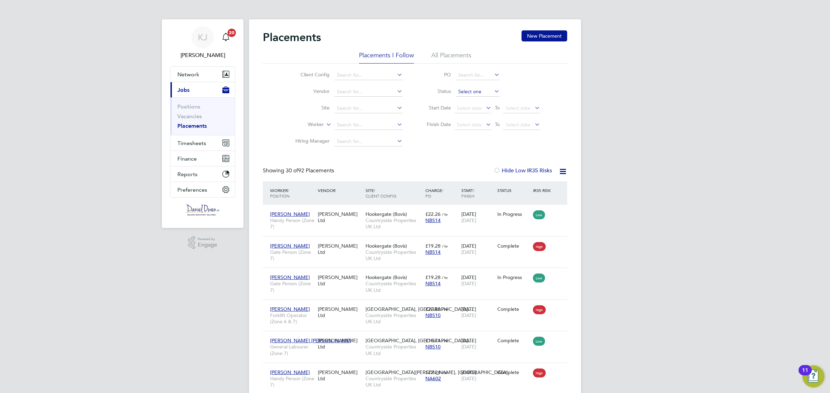
click at [465, 90] on input at bounding box center [478, 92] width 44 height 10
click at [470, 127] on li "In Progress" at bounding box center [477, 128] width 45 height 9
type input "In Progress"
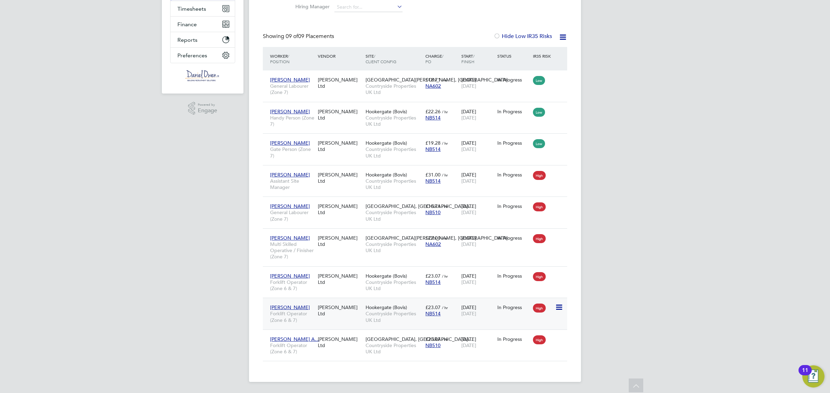
click at [557, 305] on icon at bounding box center [558, 308] width 7 height 8
click at [274, 306] on span "[PERSON_NAME]" at bounding box center [290, 308] width 40 height 6
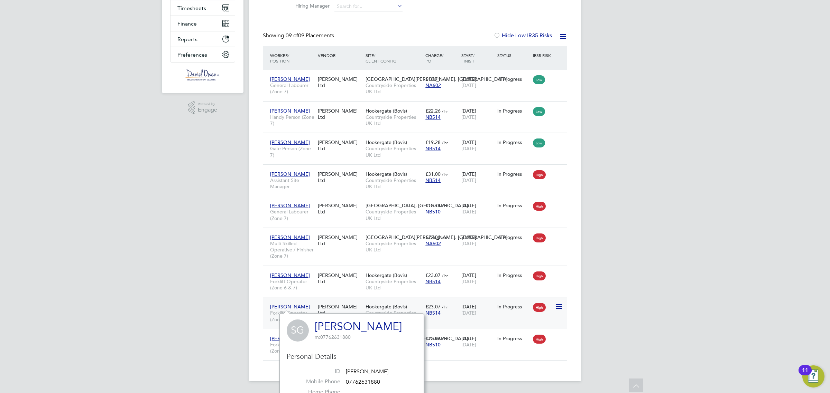
click at [283, 303] on div "Scott Goodfellow Forklift Operator (Zone 6 & 7)" at bounding box center [292, 313] width 48 height 26
click at [717, 222] on div "KJ Katherine Jacobs Notifications 20 Applications: Network Team Members Busines…" at bounding box center [415, 129] width 830 height 528
click at [158, 240] on div "KJ Katherine Jacobs Notifications 20 Applications: Network Team Members Busines…" at bounding box center [415, 129] width 830 height 528
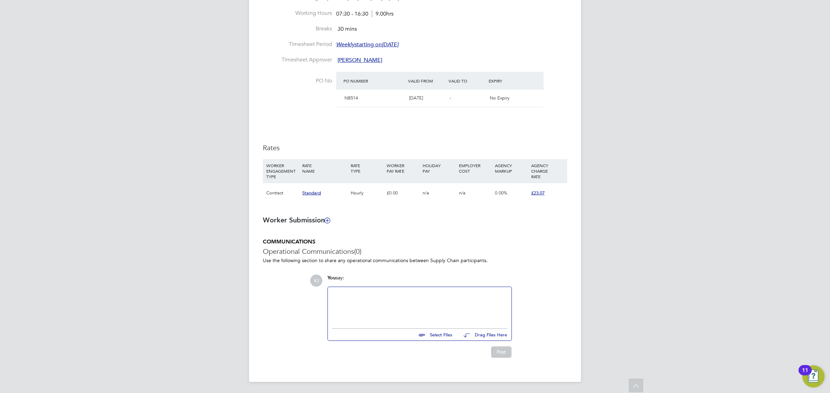
scroll to position [223, 0]
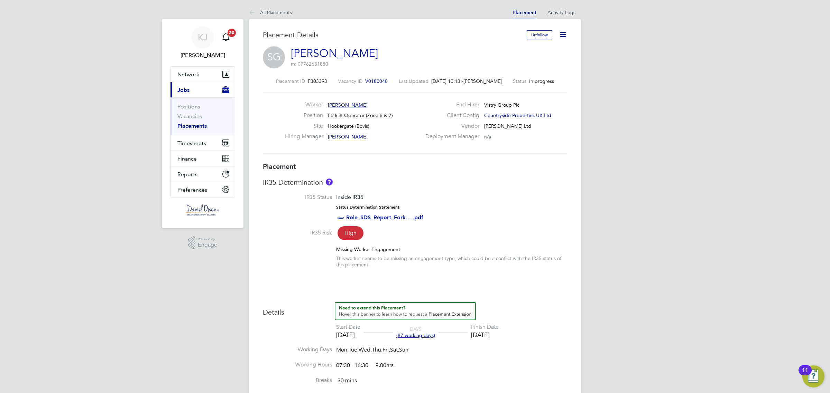
click at [564, 34] on icon at bounding box center [562, 34] width 9 height 9
click at [540, 47] on li "Edit Placement e" at bounding box center [540, 51] width 51 height 10
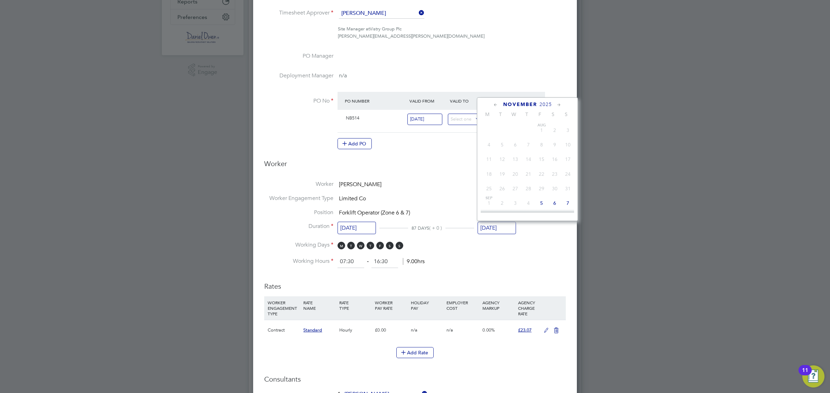
click at [497, 223] on input "30 Nov 2025" at bounding box center [496, 228] width 38 height 13
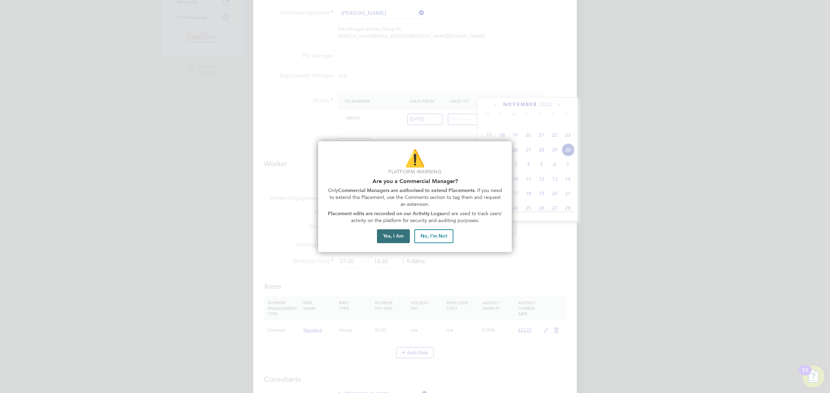
click at [400, 236] on button "Yes, I Am" at bounding box center [393, 237] width 33 height 14
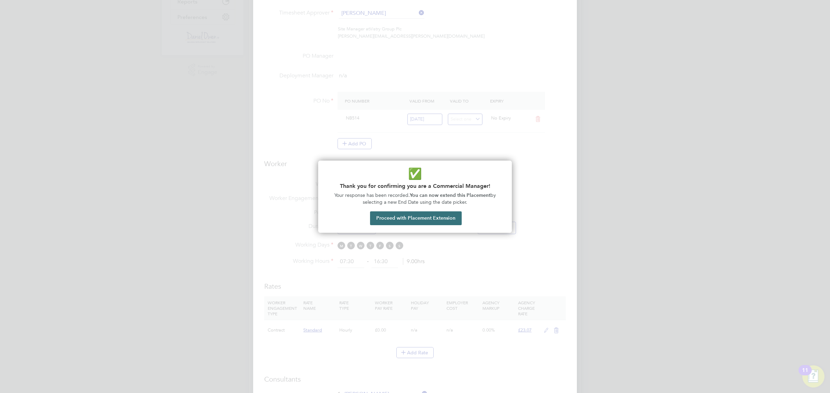
drag, startPoint x: 421, startPoint y: 210, endPoint x: 416, endPoint y: 213, distance: 6.2
click at [416, 213] on div "✅ Thank you for confirming you are a Commercial Manager! Your response has been…" at bounding box center [415, 197] width 194 height 72
click at [414, 217] on button "Proceed with Placement Extension" at bounding box center [416, 219] width 92 height 14
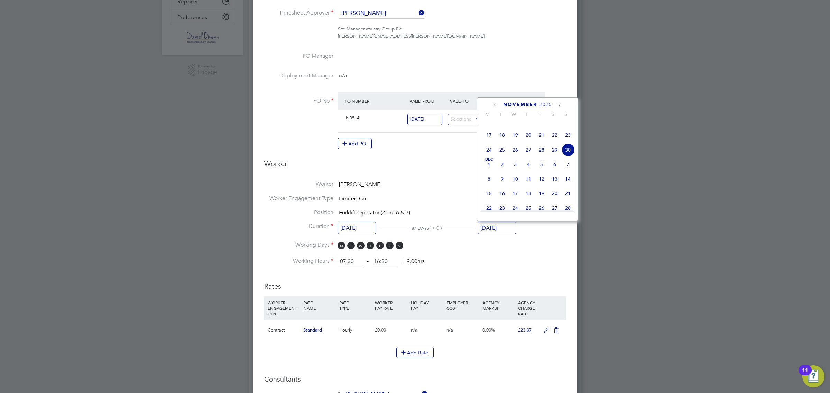
click at [497, 106] on icon at bounding box center [495, 105] width 7 height 8
click at [542, 128] on span "5" at bounding box center [541, 127] width 13 height 13
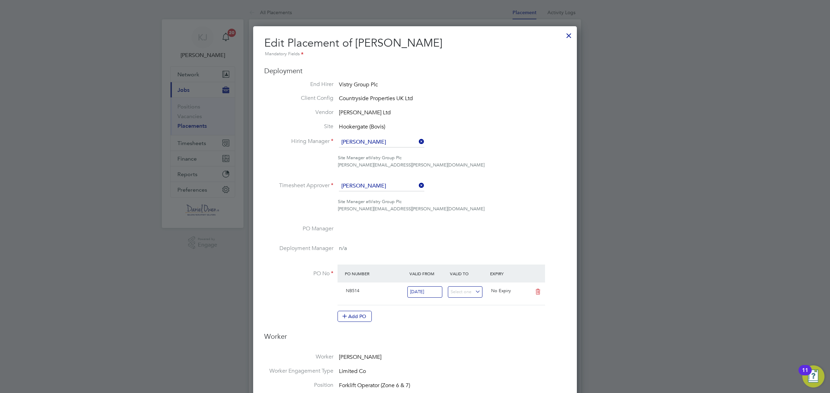
drag, startPoint x: 635, startPoint y: 222, endPoint x: 614, endPoint y: 238, distance: 26.6
click at [635, 222] on div at bounding box center [415, 196] width 830 height 393
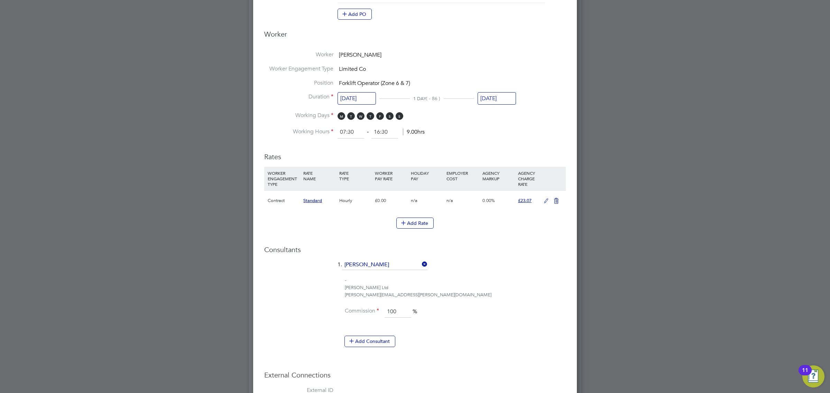
scroll to position [386, 0]
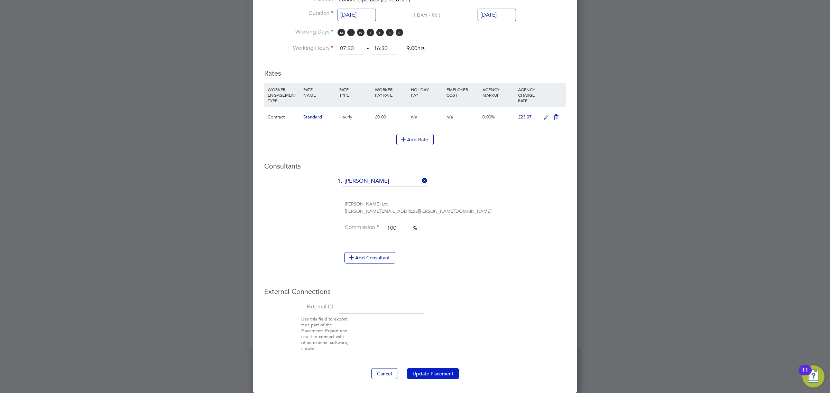
click at [431, 371] on button "Update Placement" at bounding box center [433, 374] width 52 height 11
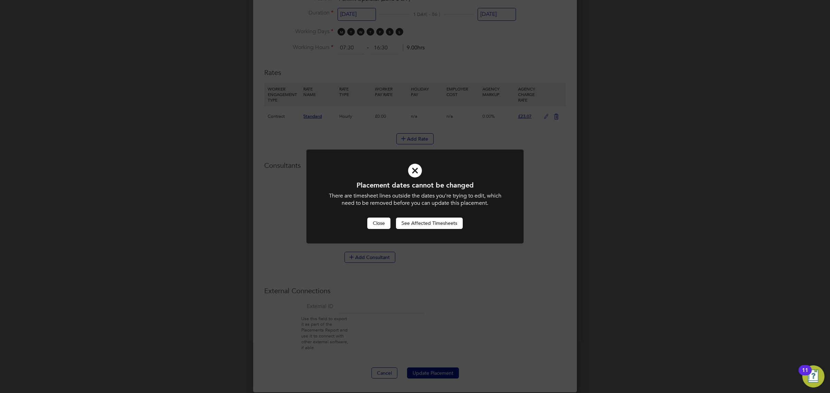
click at [375, 221] on button "Close" at bounding box center [378, 223] width 23 height 11
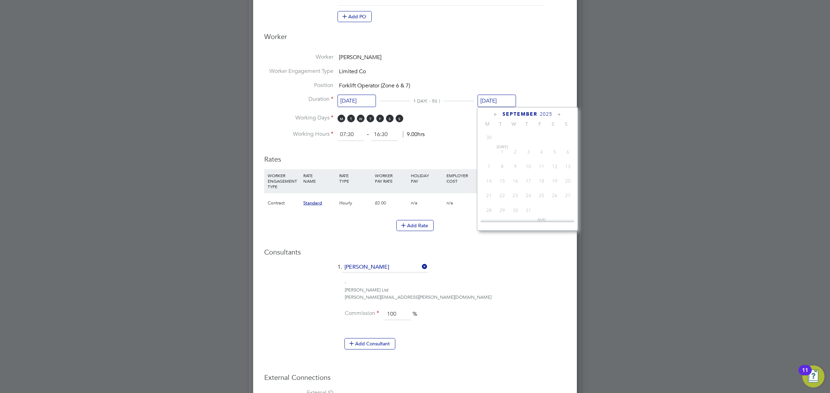
scroll to position [212, 0]
click at [504, 100] on input "05 Sep 2025" at bounding box center [496, 101] width 38 height 13
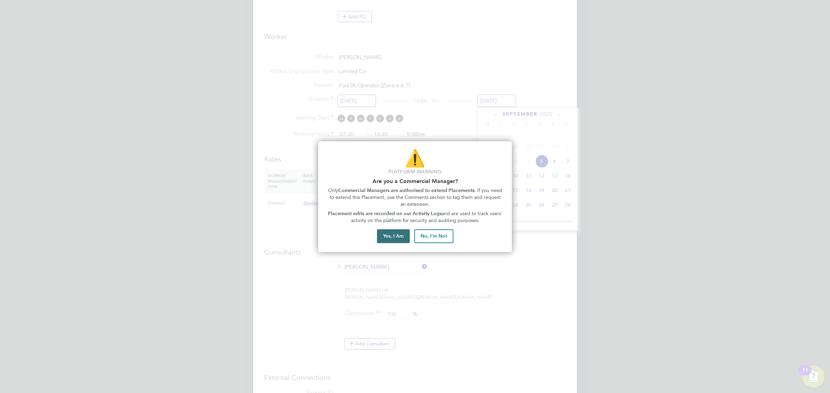
click at [403, 236] on button "Yes, I Am" at bounding box center [393, 237] width 33 height 14
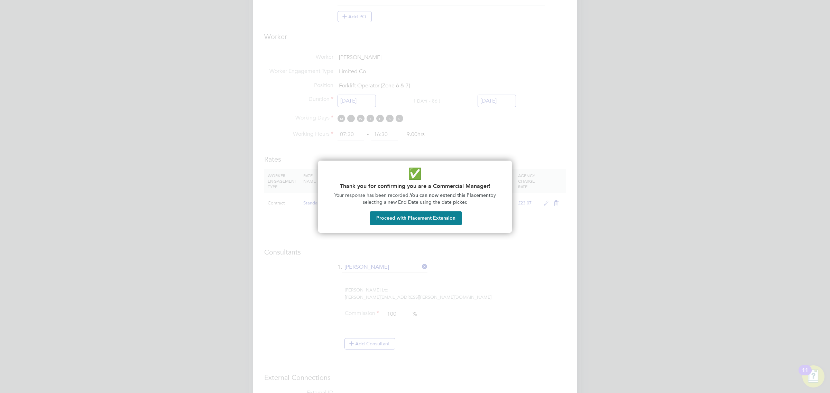
click at [415, 227] on div "✅ Thank you for confirming you are a Commercial Manager! Your response has been…" at bounding box center [415, 197] width 194 height 72
click at [416, 218] on button "Proceed with Placement Extension" at bounding box center [416, 219] width 92 height 14
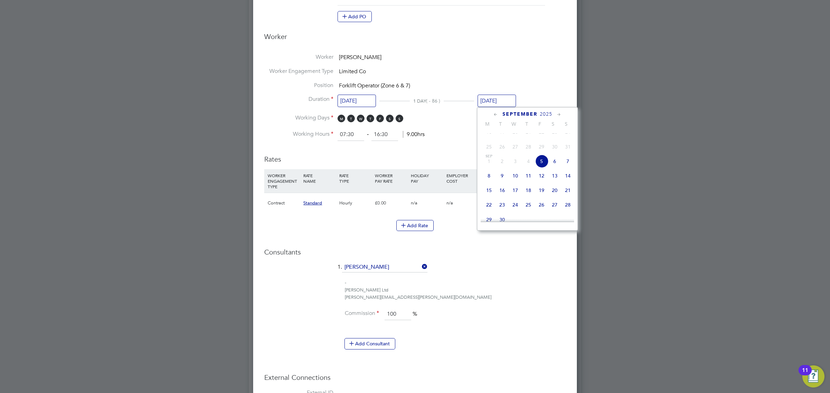
click at [559, 114] on icon at bounding box center [559, 115] width 7 height 8
click at [496, 114] on icon at bounding box center [495, 115] width 7 height 8
click at [543, 168] on span "19" at bounding box center [541, 161] width 13 height 13
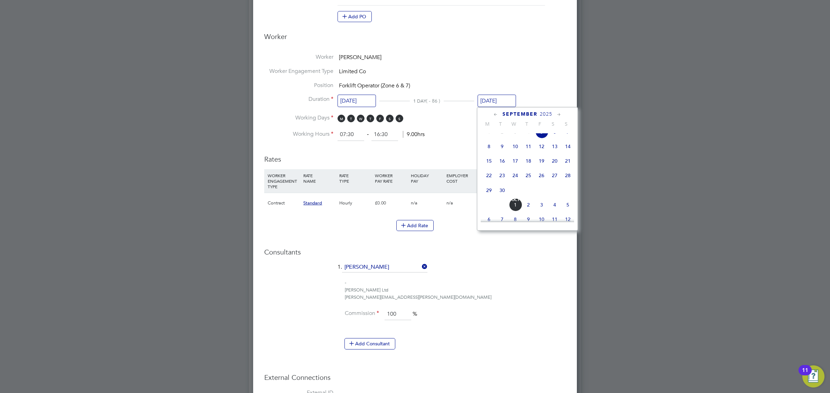
type input "[DATE]"
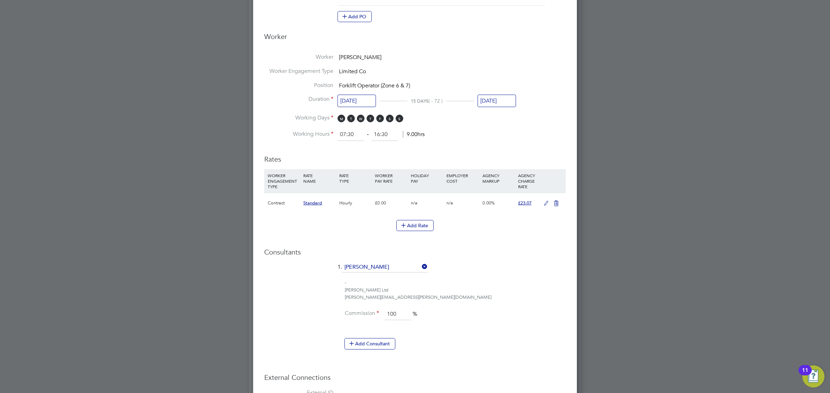
scroll to position [386, 0]
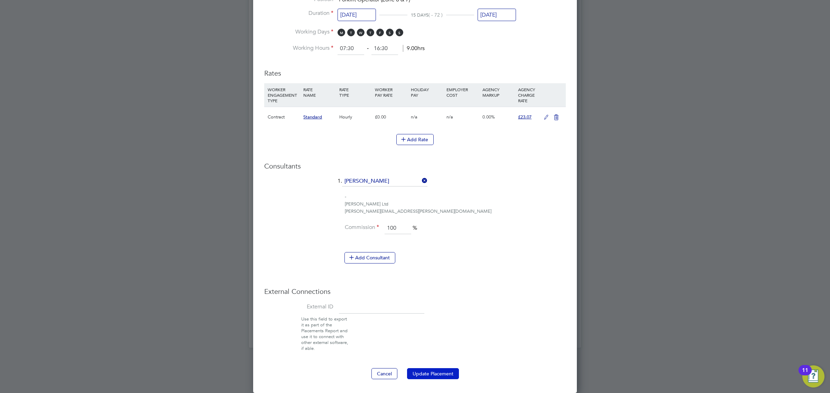
click at [430, 372] on button "Update Placement" at bounding box center [433, 374] width 52 height 11
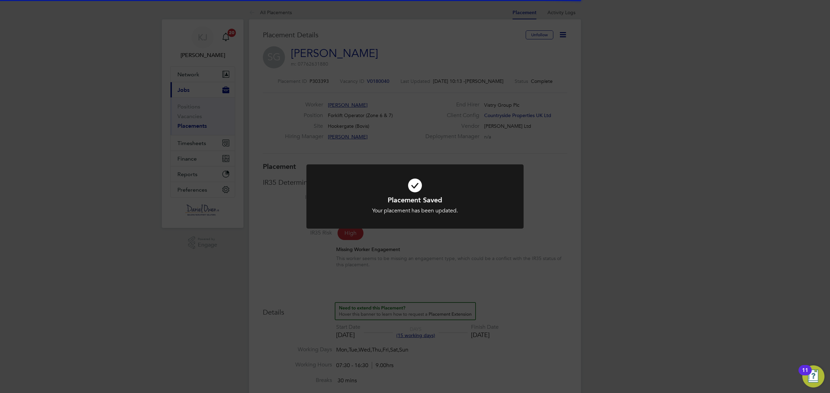
scroll to position [20, 48]
